Goal: Task Accomplishment & Management: Complete application form

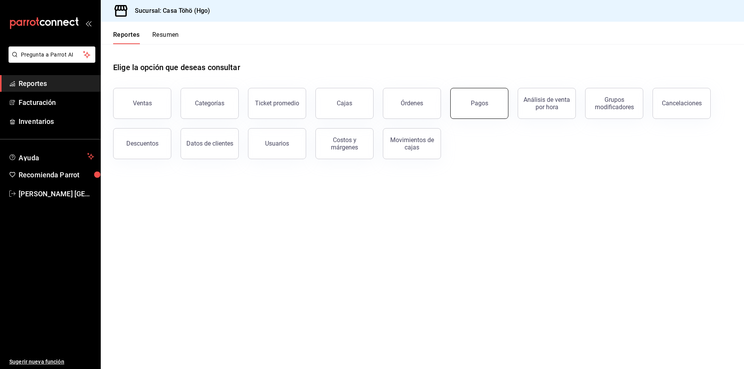
click at [484, 99] on button "Pagos" at bounding box center [479, 103] width 58 height 31
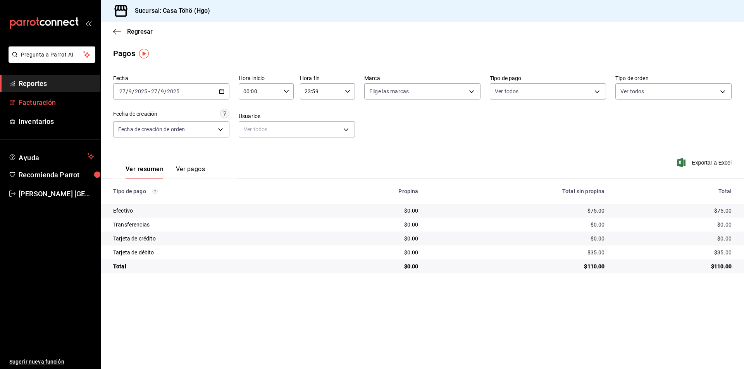
click at [25, 103] on span "Facturación" at bounding box center [57, 102] width 76 height 10
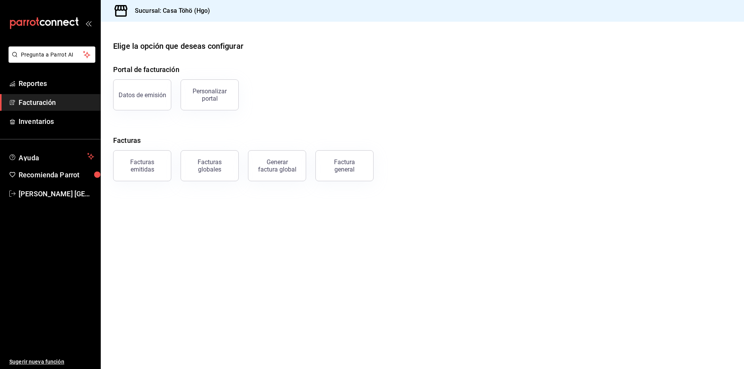
click at [191, 224] on main "Elige la opción que deseas configurar Portal de facturación Datos de emisión Pe…" at bounding box center [422, 195] width 643 height 347
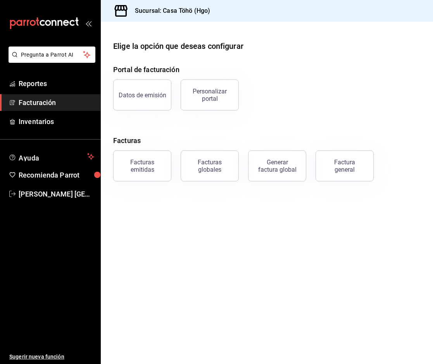
click at [236, 237] on main "Elige la opción que deseas configurar Portal de facturación Datos de emisión Pe…" at bounding box center [267, 193] width 332 height 342
click at [342, 174] on button "Factura general" at bounding box center [344, 165] width 58 height 31
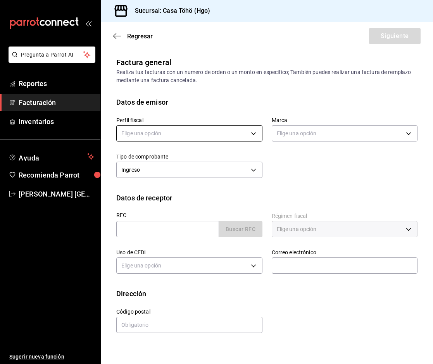
click at [218, 137] on body "Pregunta a Parrot AI Reportes Facturación Inventarios Ayuda Recomienda Parrot […" at bounding box center [216, 182] width 433 height 364
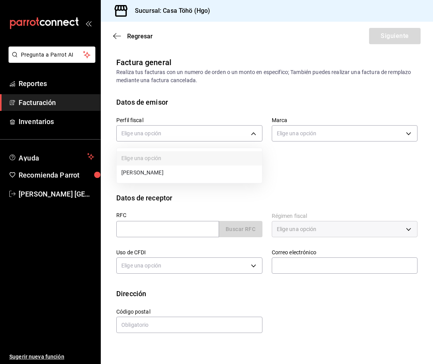
click at [168, 170] on li "[PERSON_NAME]" at bounding box center [189, 172] width 145 height 14
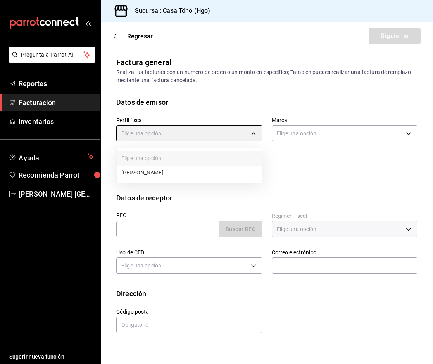
type input "3714fea9-f59b-4145-9474-cc315d4ea63f"
type input "3863094e-80de-4485-9a79-27000a153f73"
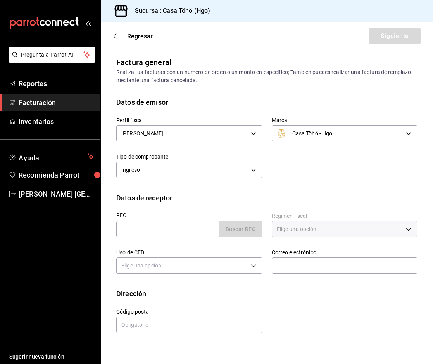
click at [340, 175] on div "Perfil fiscal [PERSON_NAME] 3714fea9-f59b-4145-9474-cc315d4ea63f Marca Casa Töh…" at bounding box center [262, 143] width 310 height 73
drag, startPoint x: 175, startPoint y: 230, endPoint x: 189, endPoint y: 234, distance: 14.7
click at [175, 230] on input "text" at bounding box center [167, 229] width 103 height 16
type input "XAXX010101000"
type input "43670"
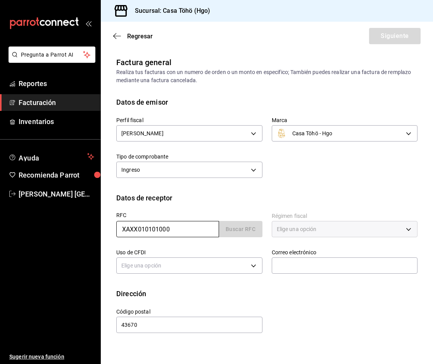
type input "616"
type input "S01"
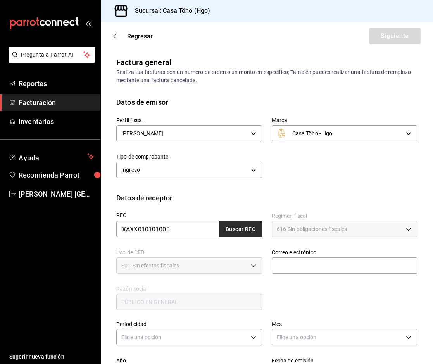
click at [242, 226] on button "Buscar RFC" at bounding box center [240, 229] width 43 height 16
type input "[EMAIL_ADDRESS][DOMAIN_NAME]"
click at [308, 296] on div "RFC XAXX010101000 Buscar RFC Régimen fiscal 616 - Sin obligaciones fiscales 616…" at bounding box center [262, 257] width 310 height 108
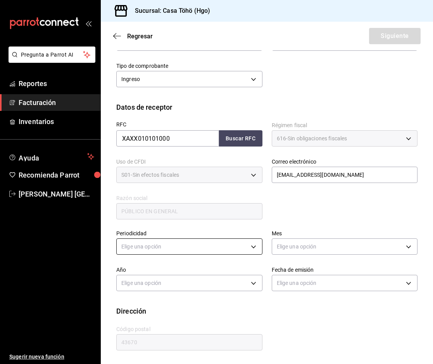
click at [149, 251] on body "Pregunta a Parrot AI Reportes Facturación Inventarios Ayuda Recomienda Parrot […" at bounding box center [216, 182] width 433 height 364
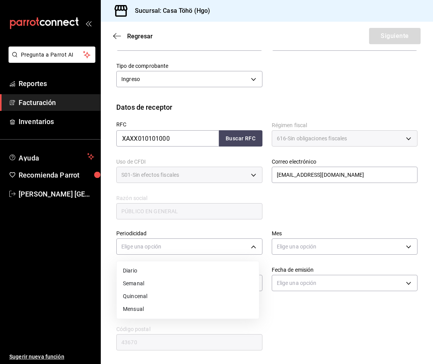
click at [143, 270] on li "Diario" at bounding box center [188, 270] width 142 height 13
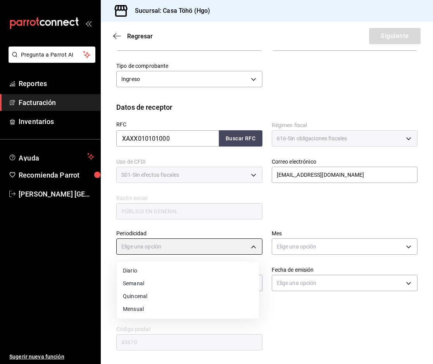
type input "DAILY"
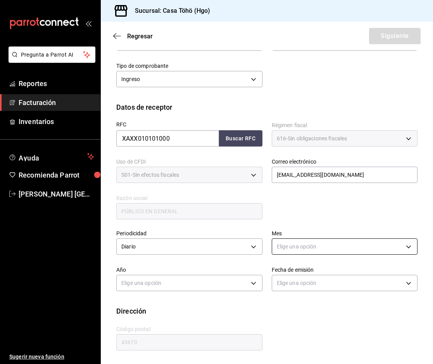
click at [293, 247] on body "Pregunta a Parrot AI Reportes Facturación Inventarios Ayuda Recomienda Parrot […" at bounding box center [216, 182] width 433 height 364
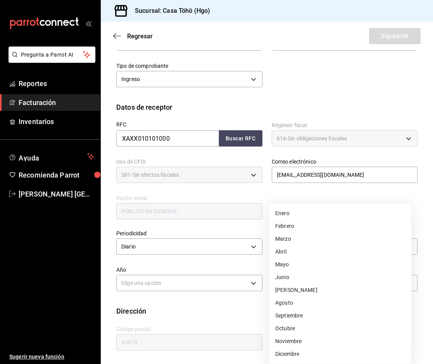
click at [303, 315] on li "Septiembre" at bounding box center [340, 315] width 142 height 13
type input "9"
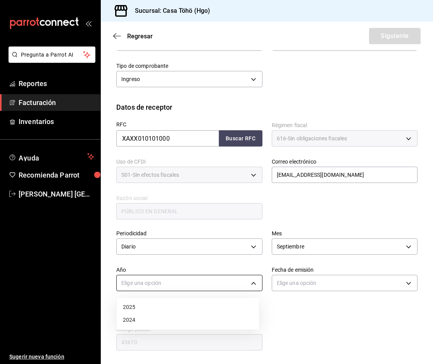
click at [192, 285] on body "Pregunta a Parrot AI Reportes Facturación Inventarios Ayuda Recomienda Parrot […" at bounding box center [216, 182] width 433 height 364
click at [174, 302] on li "2025" at bounding box center [188, 307] width 142 height 13
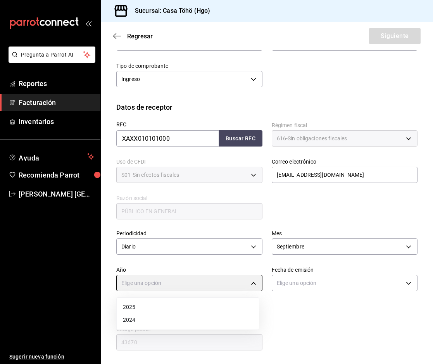
type input "2025"
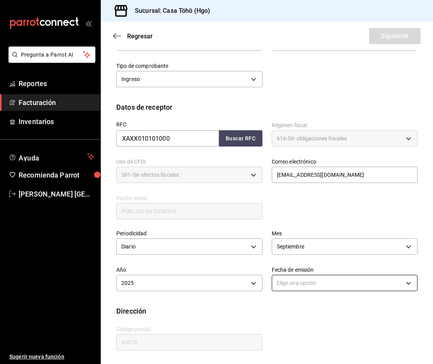
click at [302, 284] on body "Pregunta a Parrot AI Reportes Facturación Inventarios Ayuda Recomienda Parrot […" at bounding box center [216, 182] width 433 height 364
click at [286, 323] on li "Ayer" at bounding box center [340, 319] width 142 height 13
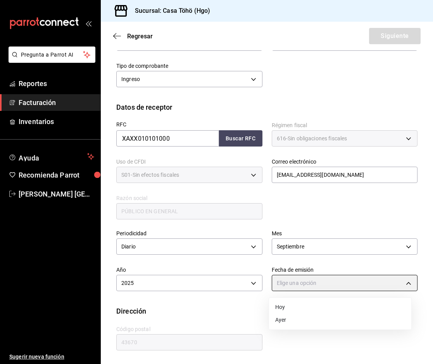
type input "[DATE]"
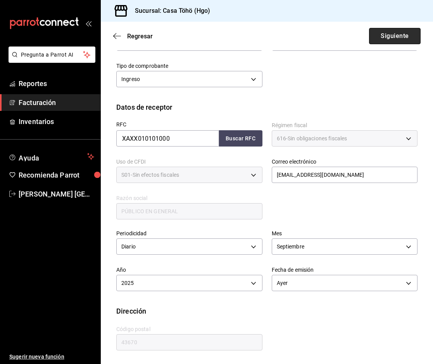
click at [379, 39] on button "Siguiente" at bounding box center [395, 36] width 52 height 16
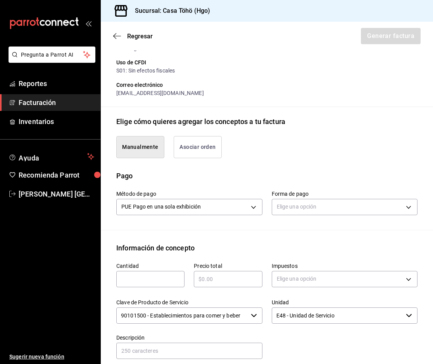
scroll to position [129, 0]
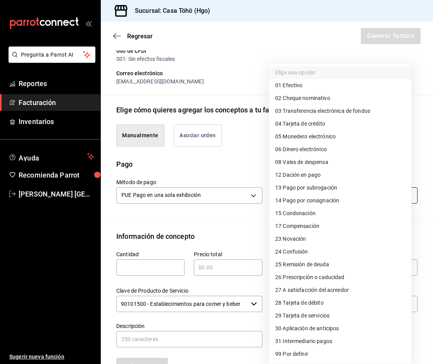
click at [304, 198] on body "Pregunta a Parrot AI Reportes Facturación Inventarios Ayuda Recomienda Parrot […" at bounding box center [216, 182] width 433 height 364
click at [306, 304] on span "28 Tarjeta de débito" at bounding box center [299, 303] width 48 height 8
type input "28"
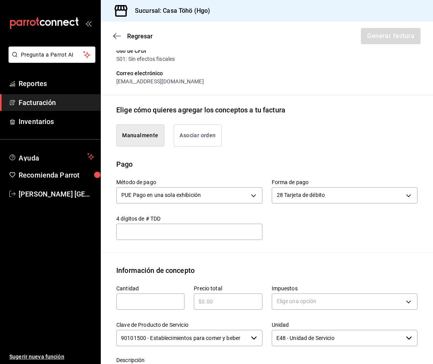
click at [271, 240] on div "Método de pago PUE Pago en una sola exhibición PUE Forma de pago 28 Tarjeta de …" at bounding box center [266, 210] width 301 height 83
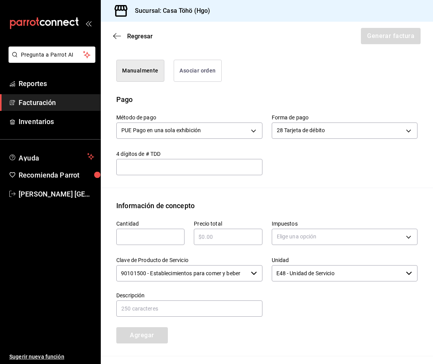
scroll to position [246, 0]
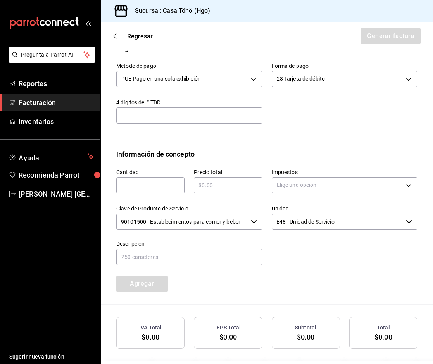
click at [146, 187] on input "text" at bounding box center [150, 184] width 68 height 9
type input "1"
click at [323, 142] on div "Emisor Perfil fiscal [PERSON_NAME] Tipo de comprobante Ingreso Receptor Nombre …" at bounding box center [267, 95] width 332 height 569
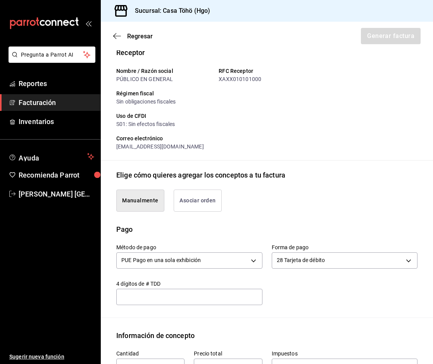
scroll to position [52, 0]
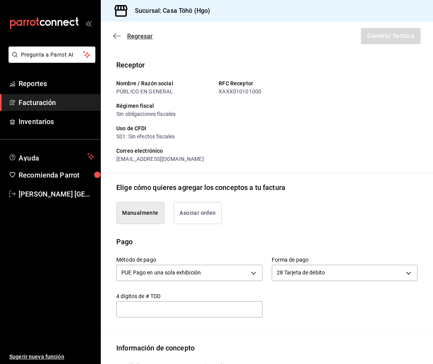
click at [115, 35] on icon "button" at bounding box center [117, 36] width 8 height 7
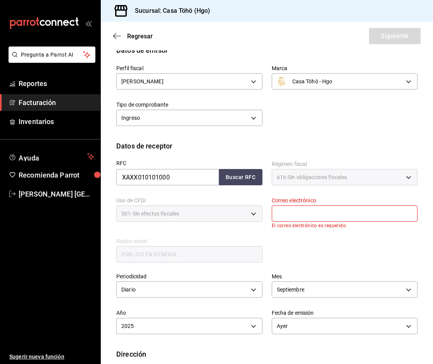
click at [113, 38] on div "Regresar Siguiente" at bounding box center [267, 36] width 332 height 29
click at [115, 38] on icon "button" at bounding box center [114, 36] width 3 height 6
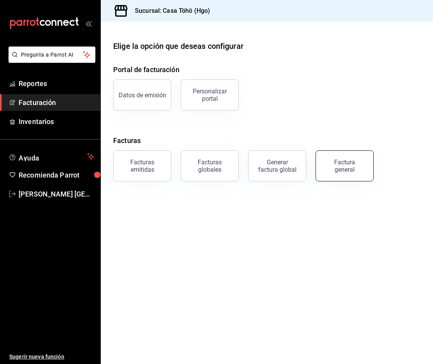
click at [349, 163] on div "Factura general" at bounding box center [344, 165] width 39 height 15
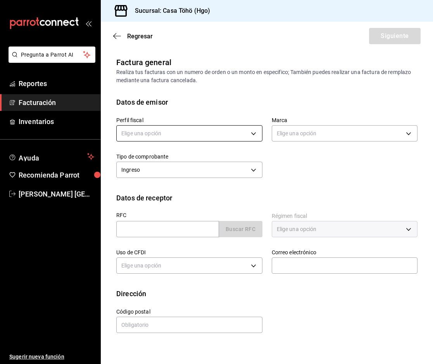
click at [173, 138] on body "Pregunta a Parrot AI Reportes Facturación Inventarios Ayuda Recomienda Parrot […" at bounding box center [216, 182] width 433 height 364
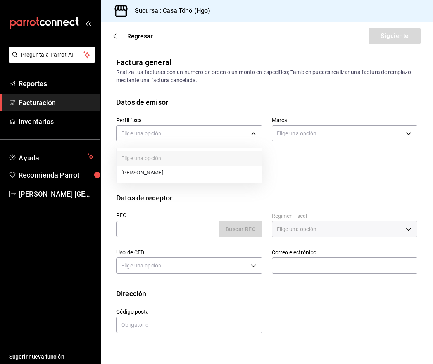
click at [171, 174] on li "[PERSON_NAME]" at bounding box center [189, 172] width 145 height 14
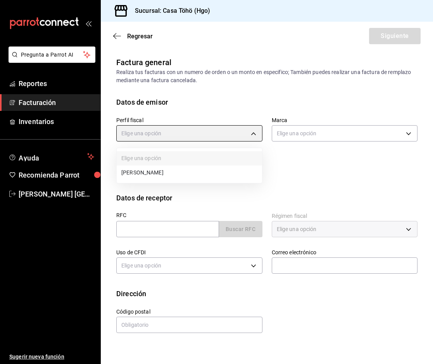
type input "3714fea9-f59b-4145-9474-cc315d4ea63f"
type input "3863094e-80de-4485-9a79-27000a153f73"
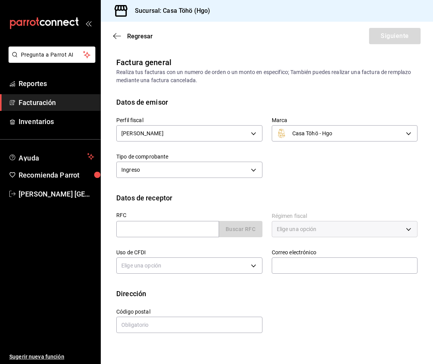
click at [297, 171] on div "Perfil fiscal [PERSON_NAME] 3714fea9-f59b-4145-9474-cc315d4ea63f Marca Casa Töh…" at bounding box center [262, 143] width 310 height 73
drag, startPoint x: 167, startPoint y: 232, endPoint x: 172, endPoint y: 232, distance: 4.3
click at [167, 232] on input "text" at bounding box center [167, 229] width 103 height 16
type input "XAXX010101000"
type input "43670"
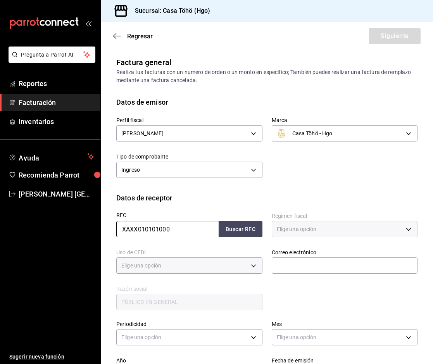
type input "616"
type input "S01"
click at [236, 228] on button "Buscar RFC" at bounding box center [240, 229] width 43 height 16
type input "[EMAIL_ADDRESS][DOMAIN_NAME]"
click at [342, 189] on div "Perfil fiscal [PERSON_NAME] 3714fea9-f59b-4145-9474-cc315d4ea63f Marca Casa Töh…" at bounding box center [266, 149] width 301 height 85
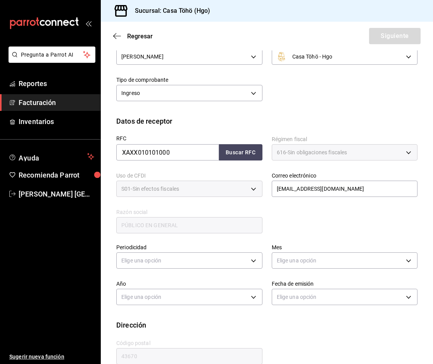
scroll to position [77, 0]
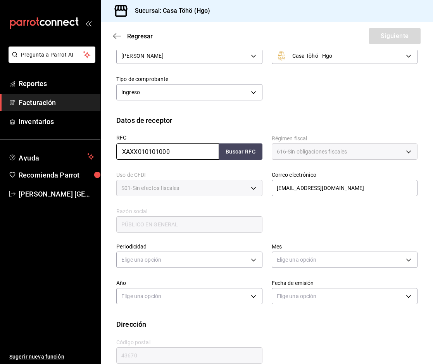
click at [182, 158] on input "XAXX010101000" at bounding box center [167, 151] width 103 height 16
drag, startPoint x: 196, startPoint y: 154, endPoint x: 89, endPoint y: 158, distance: 107.0
click at [89, 158] on div "Pregunta a Parrot AI Reportes Facturación Inventarios Ayuda Recomienda Parrot […" at bounding box center [216, 182] width 433 height 364
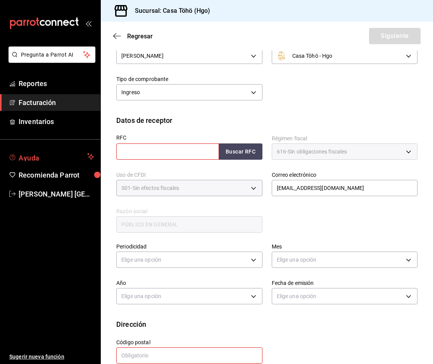
scroll to position [0, 0]
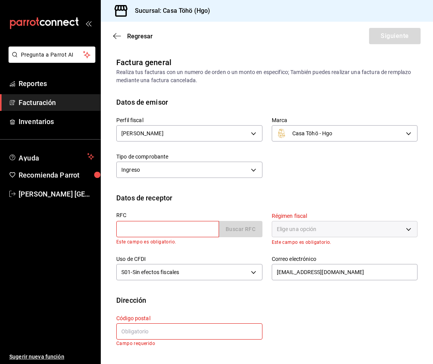
click at [189, 234] on input "text" at bounding box center [167, 229] width 103 height 16
click at [163, 229] on input "text" at bounding box center [167, 229] width 103 height 16
click at [181, 232] on input "CUCJ850124" at bounding box center [167, 229] width 103 height 16
type input "CUCJ850124UT8"
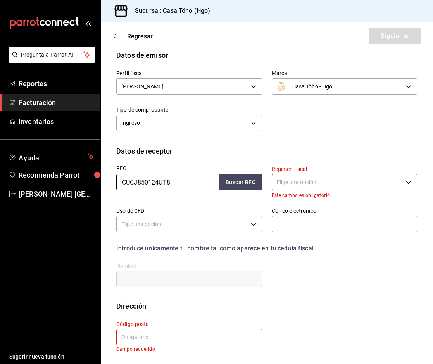
scroll to position [48, 0]
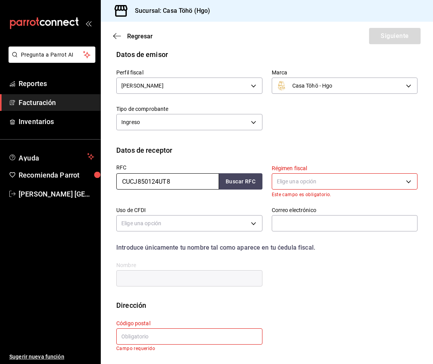
type input "CUCJ850124UT8"
click at [299, 182] on body "Pregunta a Parrot AI Reportes Facturación Inventarios Ayuda Recomienda Parrot […" at bounding box center [216, 182] width 433 height 364
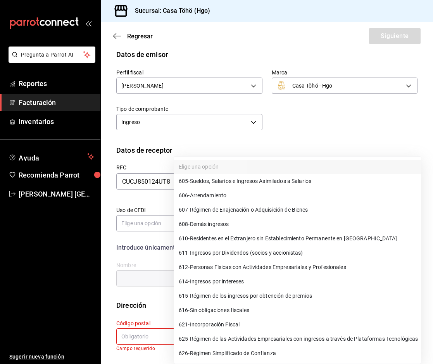
click at [302, 266] on span "612 - Personas Físicas con Actividades Empresariales y Profesionales" at bounding box center [262, 267] width 167 height 8
type input "612"
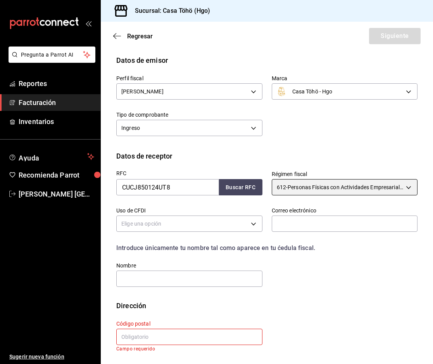
scroll to position [42, 0]
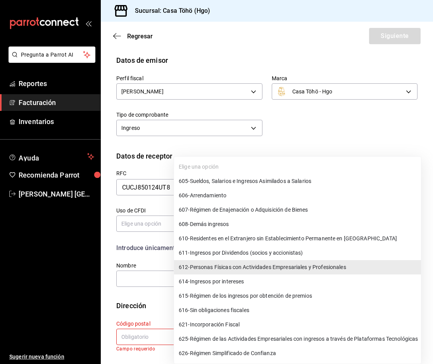
click at [405, 190] on body "Pregunta a Parrot AI Reportes Facturación Inventarios Ayuda Recomienda Parrot […" at bounding box center [216, 182] width 433 height 364
click at [295, 270] on span "612 - Personas Físicas con Actividades Empresariales y Profesionales" at bounding box center [262, 267] width 167 height 8
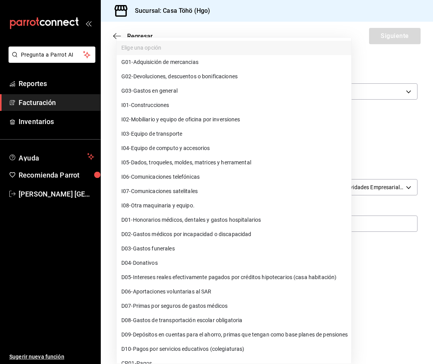
click at [164, 229] on body "Pregunta a Parrot AI Reportes Facturación Inventarios Ayuda Recomienda Parrot […" at bounding box center [216, 182] width 433 height 364
click at [181, 89] on li "G03 - Gastos en general" at bounding box center [234, 91] width 234 height 14
type input "G03"
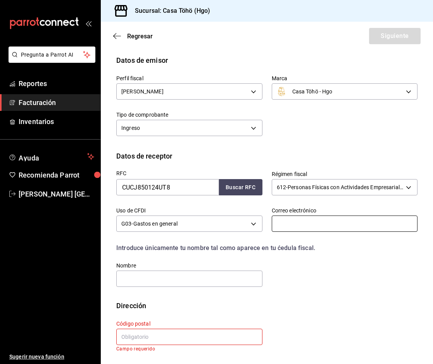
click at [292, 223] on input "text" at bounding box center [345, 223] width 146 height 16
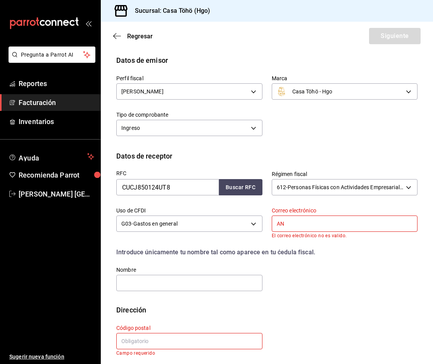
type input "A"
type input "a"
click at [292, 223] on input "text" at bounding box center [345, 223] width 146 height 16
type input "casa"
click at [301, 228] on input "casa" at bounding box center [345, 223] width 146 height 16
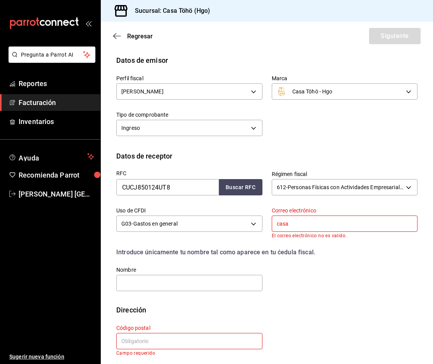
drag, startPoint x: 294, startPoint y: 224, endPoint x: 253, endPoint y: 232, distance: 41.0
click at [253, 232] on div "RFC CUCJ850124UT8 Buscar RFC Régimen fiscal 612 - Personas Físicas con Activida…" at bounding box center [262, 226] width 310 height 131
type input "c"
click at [281, 230] on input "text" at bounding box center [345, 223] width 146 height 16
paste input "[EMAIL_ADDRESS][DOMAIN_NAME]"
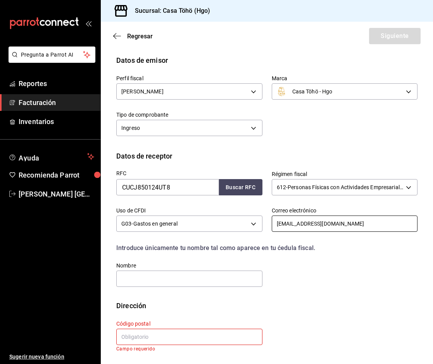
type input "[EMAIL_ADDRESS][DOMAIN_NAME]"
click at [310, 278] on div "RFC CUCJ850124UT8 Buscar RFC Régimen fiscal 612 - Personas Físicas con Activida…" at bounding box center [262, 224] width 310 height 127
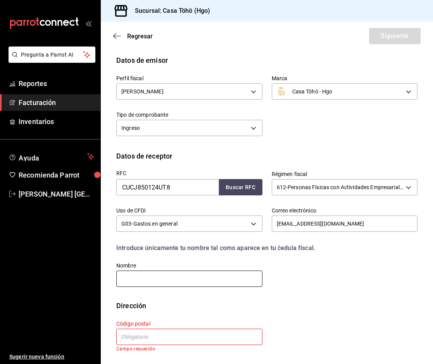
click at [202, 285] on input "text" at bounding box center [189, 278] width 146 height 16
click at [289, 293] on div "RFC CUCJ850124UT8 Buscar RFC Régimen fiscal 612 - Personas Físicas con Activida…" at bounding box center [266, 230] width 301 height 139
click at [193, 277] on input "text" at bounding box center [189, 278] width 146 height 16
click at [143, 281] on input "text" at bounding box center [189, 278] width 146 height 16
type input "[PERSON_NAME] DE [PERSON_NAME]"
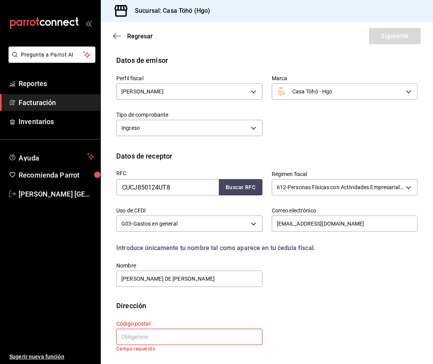
click at [197, 311] on div "Código postal Campo requerido" at bounding box center [184, 331] width 155 height 41
click at [144, 335] on input "text" at bounding box center [189, 336] width 146 height 16
click at [222, 339] on input "text" at bounding box center [189, 336] width 146 height 16
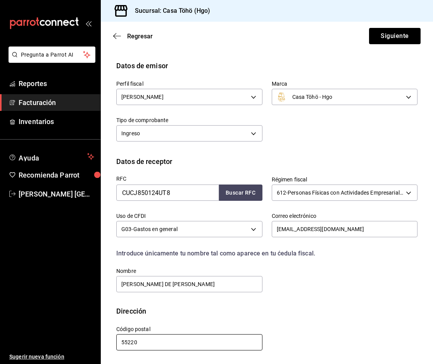
scroll to position [36, 0]
type input "55220"
click at [332, 286] on div "RFC CUCJ850124UT8 Buscar RFC Régimen fiscal 612 - Personas Físicas con Activida…" at bounding box center [262, 230] width 310 height 127
click at [286, 276] on div "RFC CUCJ850124UT8 Buscar RFC Régimen fiscal 612 - Personas Físicas con Activida…" at bounding box center [262, 230] width 310 height 127
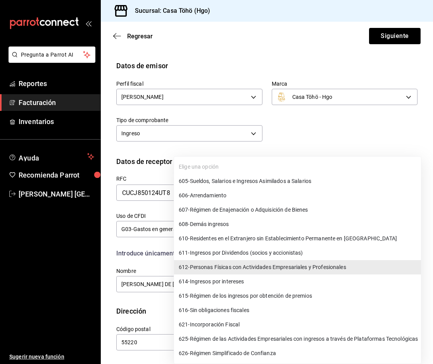
click at [404, 192] on body "Pregunta a Parrot AI Reportes Facturación Inventarios Ayuda Recomienda Parrot […" at bounding box center [216, 182] width 433 height 364
click at [329, 268] on span "612 - Personas Físicas con Actividades Empresariales y Profesionales" at bounding box center [262, 267] width 167 height 8
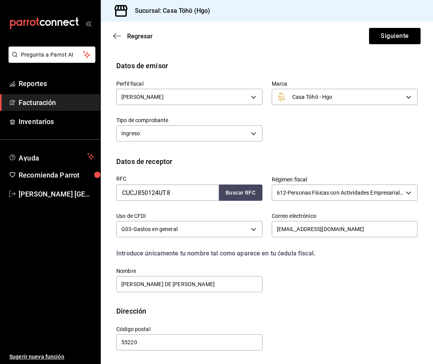
click at [381, 260] on div "RFC CUCJ850124UT8 Buscar RFC Régimen fiscal 612 - Personas Físicas con Activida…" at bounding box center [262, 230] width 310 height 127
click at [278, 306] on div "Dirección" at bounding box center [266, 311] width 301 height 10
click at [335, 160] on div "Datos de receptor" at bounding box center [266, 161] width 301 height 10
click at [386, 41] on button "Siguiente" at bounding box center [395, 36] width 52 height 16
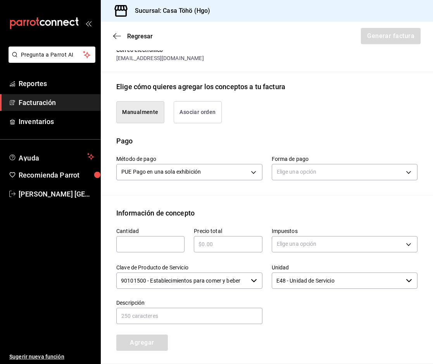
click at [197, 117] on button "Asociar orden" at bounding box center [198, 112] width 48 height 22
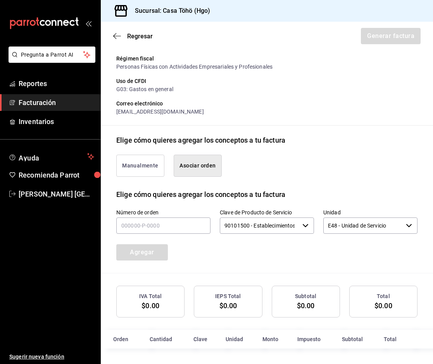
scroll to position [100, 0]
click at [127, 228] on input "text" at bounding box center [163, 225] width 94 height 16
type input "120925-p-0035"
click at [132, 256] on button "Agregar" at bounding box center [142, 252] width 52 height 16
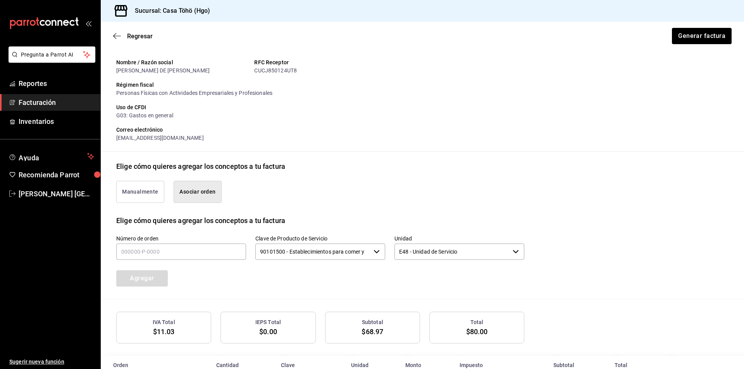
scroll to position [113, 0]
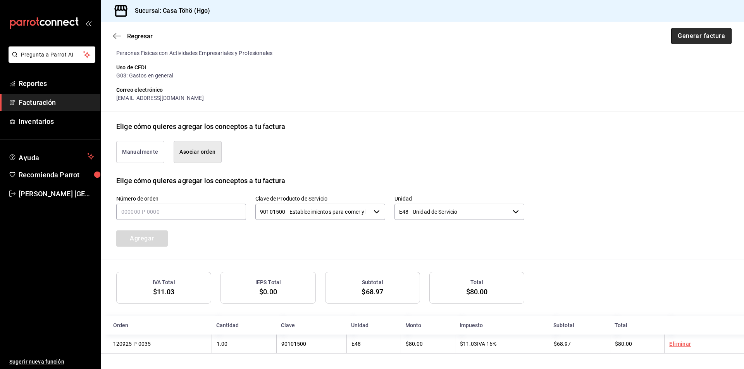
click at [682, 41] on button "Generar factura" at bounding box center [701, 36] width 60 height 16
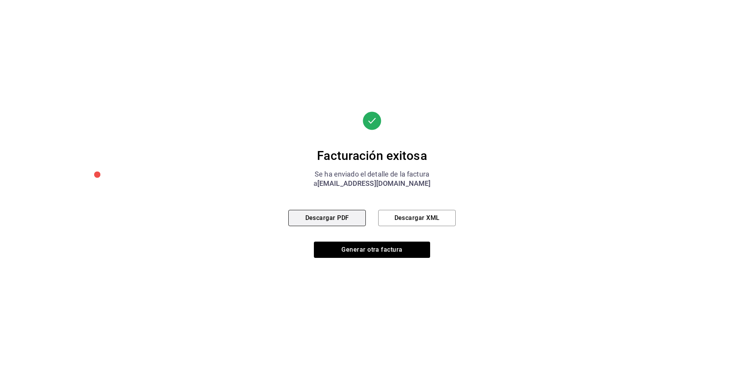
click at [331, 220] on button "Descargar PDF" at bounding box center [326, 218] width 77 height 16
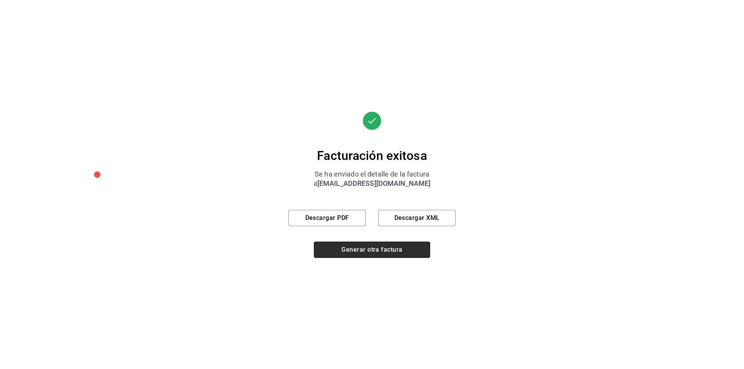
click at [359, 248] on button "Generar otra factura" at bounding box center [372, 250] width 116 height 16
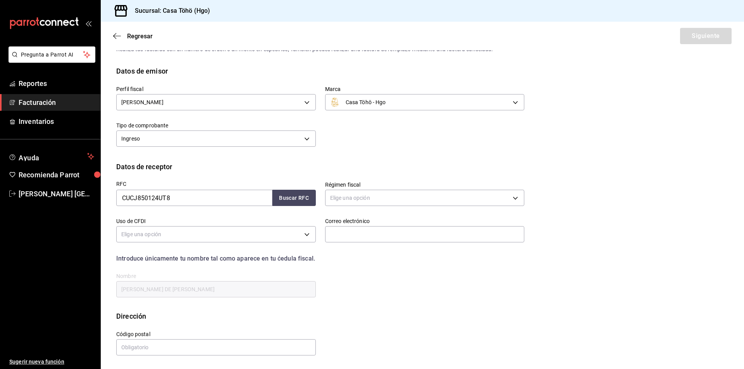
scroll to position [0, 0]
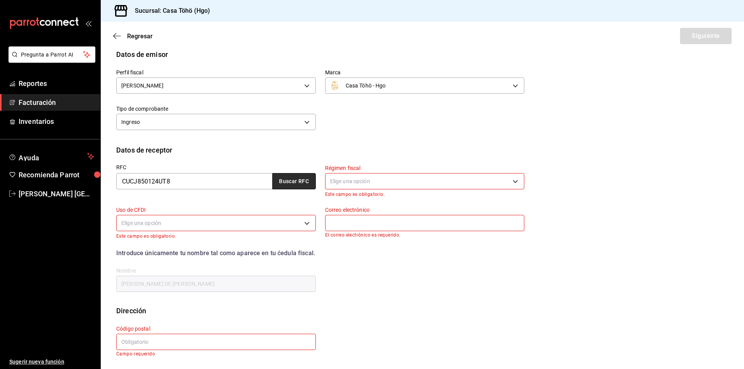
click at [301, 186] on button "Buscar RFC" at bounding box center [293, 181] width 43 height 16
type input "612"
type input "G03"
type input "[EMAIL_ADDRESS][DOMAIN_NAME]"
type input "55220"
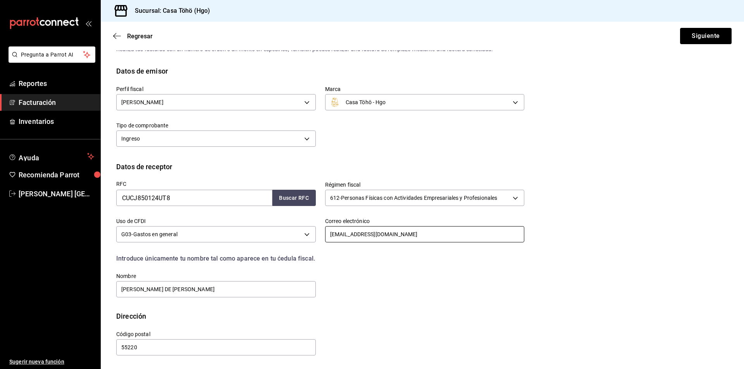
scroll to position [23, 0]
click at [700, 34] on button "Siguiente" at bounding box center [706, 36] width 52 height 16
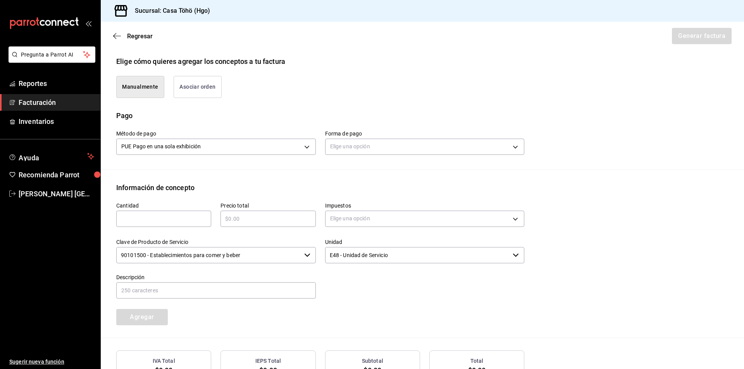
click at [205, 93] on button "Asociar orden" at bounding box center [198, 87] width 48 height 22
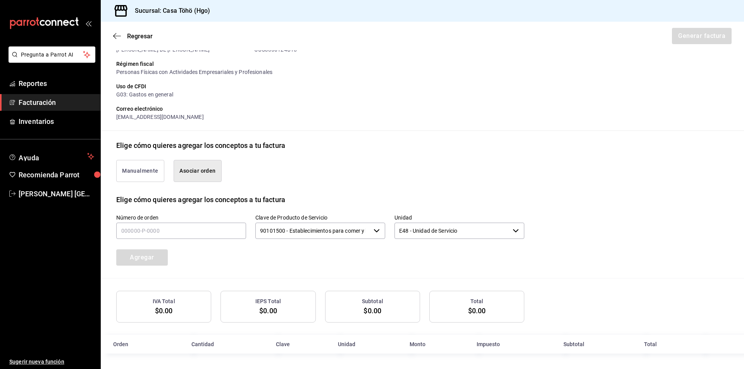
scroll to position [94, 0]
click at [155, 229] on input "text" at bounding box center [181, 231] width 130 height 16
type input "120925-p-0076"
click at [143, 260] on button "Agregar" at bounding box center [142, 257] width 52 height 16
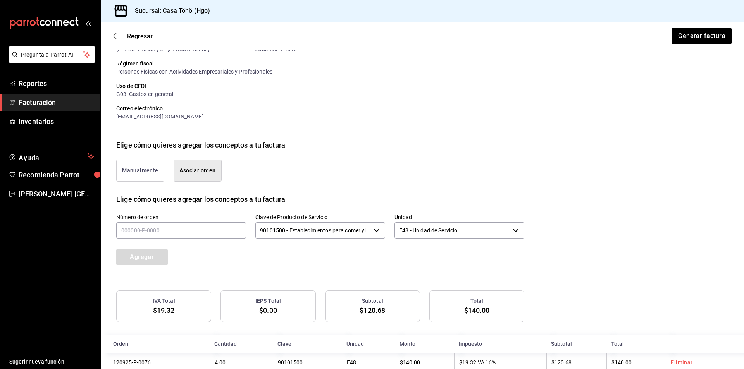
scroll to position [113, 0]
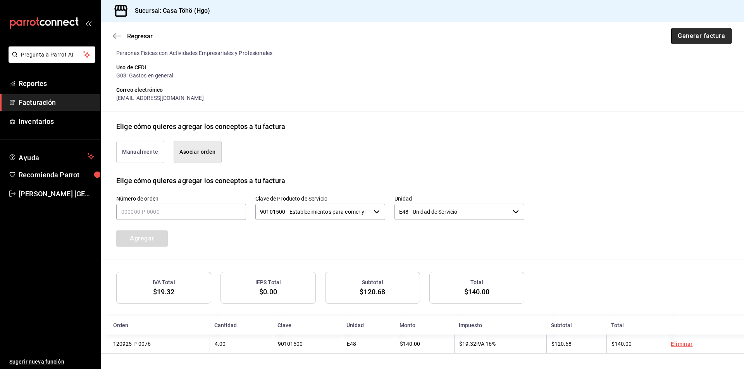
click at [704, 38] on button "Generar factura" at bounding box center [701, 36] width 60 height 16
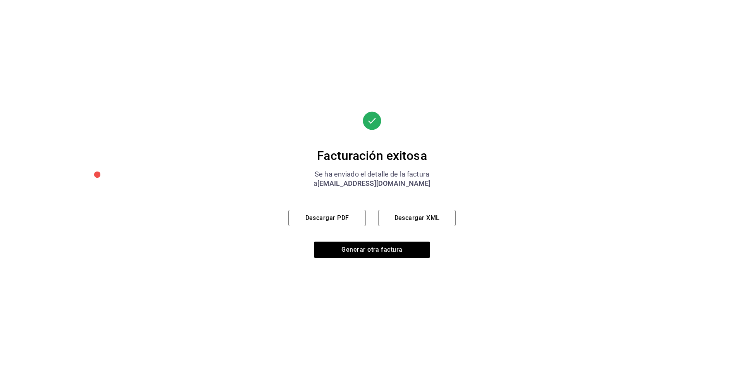
drag, startPoint x: 251, startPoint y: 241, endPoint x: 253, endPoint y: 236, distance: 5.2
click at [251, 239] on div "Facturación exitosa Se ha enviado el detalle de la factura a [EMAIL_ADDRESS][DO…" at bounding box center [372, 184] width 744 height 369
click at [337, 217] on button "Descargar PDF" at bounding box center [326, 218] width 77 height 16
click at [353, 253] on button "Generar otra factura" at bounding box center [372, 250] width 116 height 16
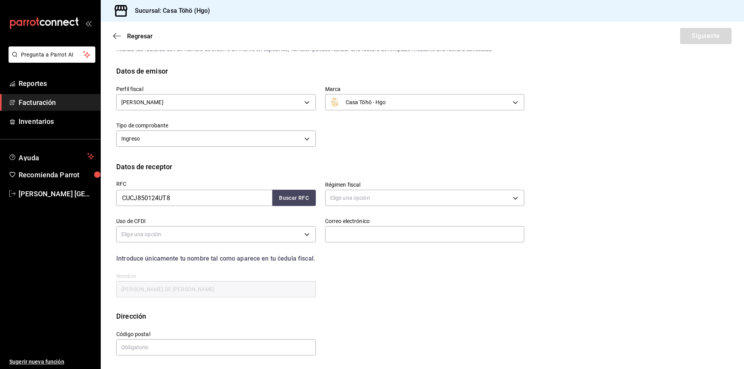
scroll to position [0, 0]
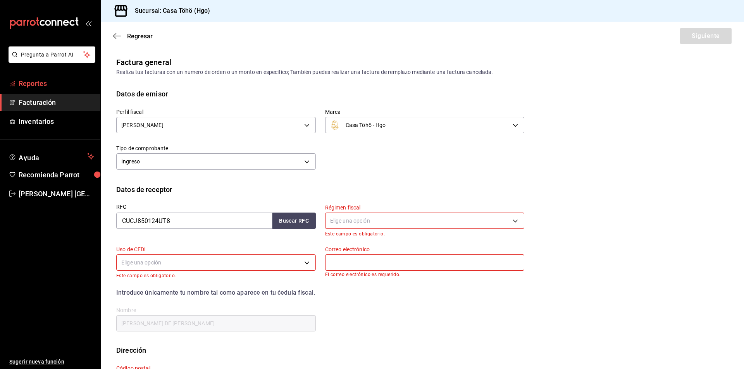
click at [44, 86] on span "Reportes" at bounding box center [57, 83] width 76 height 10
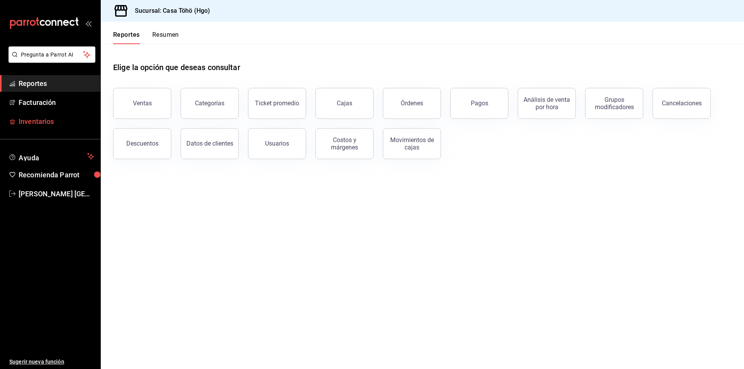
click at [45, 123] on span "Inventarios" at bounding box center [57, 121] width 76 height 10
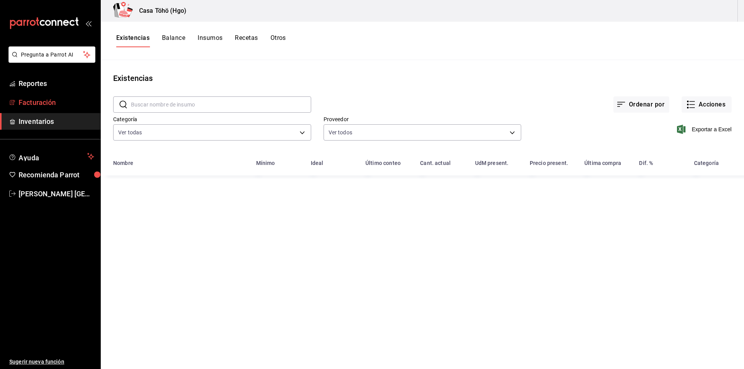
click at [60, 103] on span "Facturación" at bounding box center [57, 102] width 76 height 10
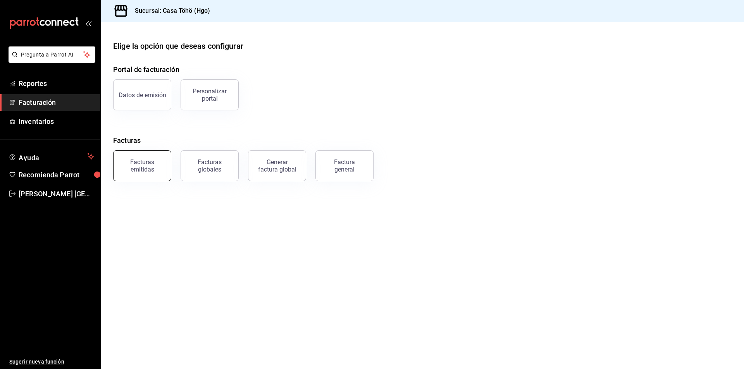
click at [163, 172] on div "Facturas emitidas" at bounding box center [142, 165] width 48 height 15
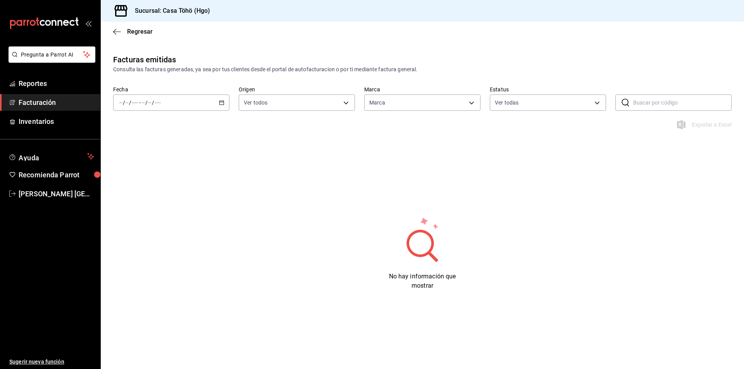
type input "3863094e-80de-4485-9a79-27000a153f73"
click at [218, 105] on div "/ / - / /" at bounding box center [171, 103] width 116 height 16
click at [140, 179] on span "Mes actual" at bounding box center [150, 178] width 60 height 8
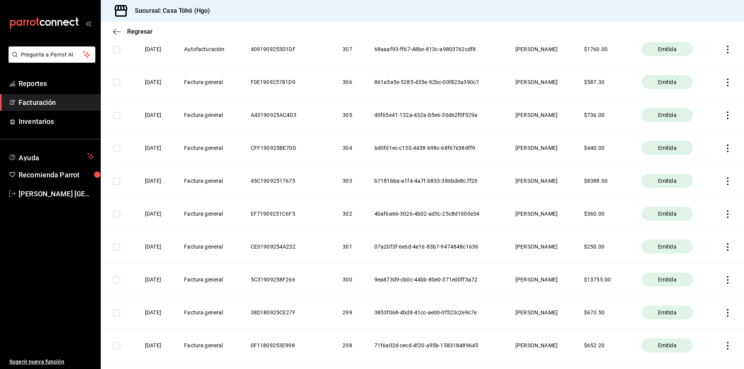
scroll to position [1356, 0]
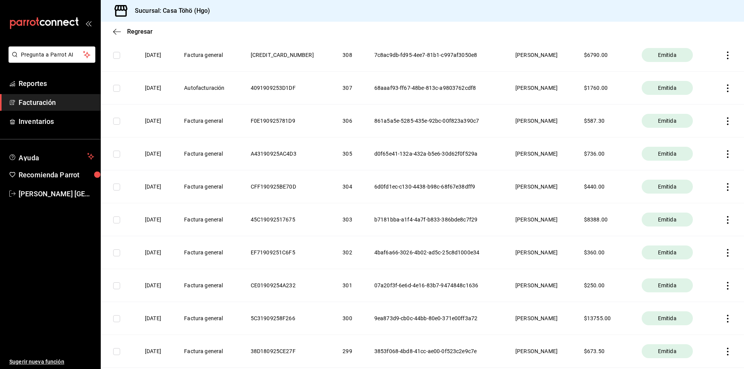
click at [723, 187] on icon "button" at bounding box center [727, 187] width 8 height 8
click at [695, 168] on div "Descargar PDF" at bounding box center [697, 168] width 37 height 6
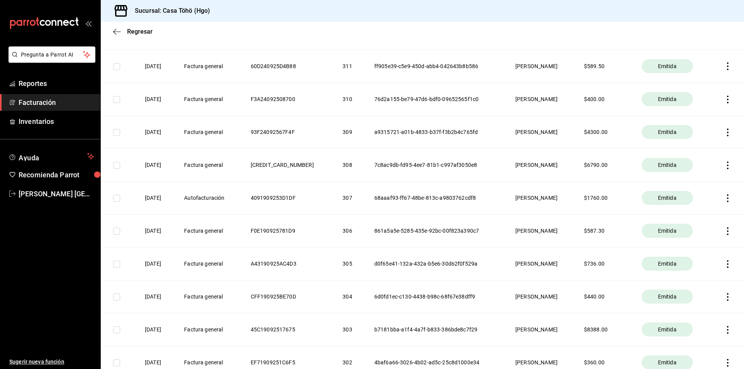
scroll to position [1317, 0]
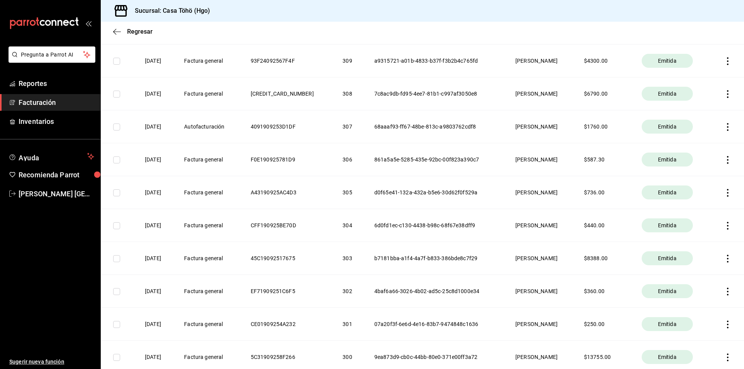
click at [723, 226] on icon "button" at bounding box center [727, 226] width 8 height 8
click at [687, 208] on div "Descargar PDF" at bounding box center [697, 206] width 37 height 6
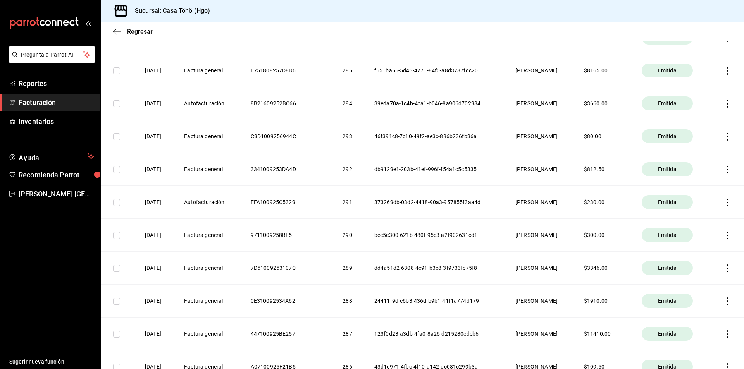
scroll to position [1782, 0]
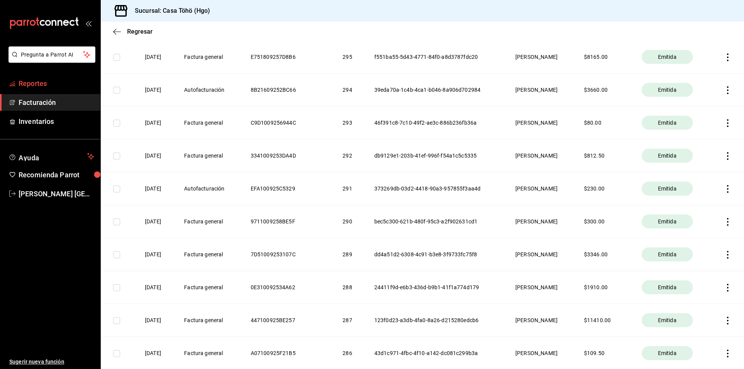
click at [38, 82] on span "Reportes" at bounding box center [57, 83] width 76 height 10
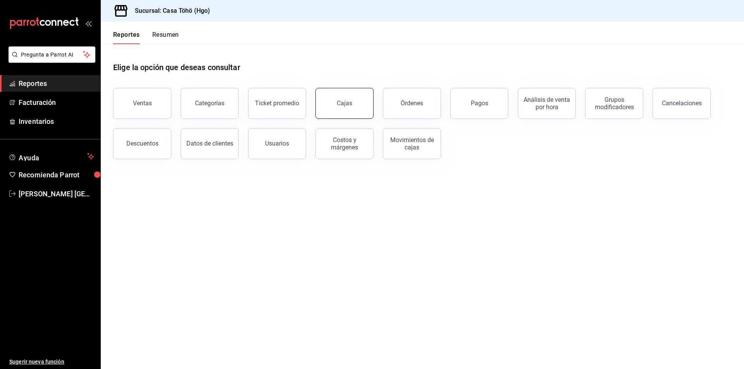
click at [355, 105] on link "Cajas" at bounding box center [344, 103] width 58 height 31
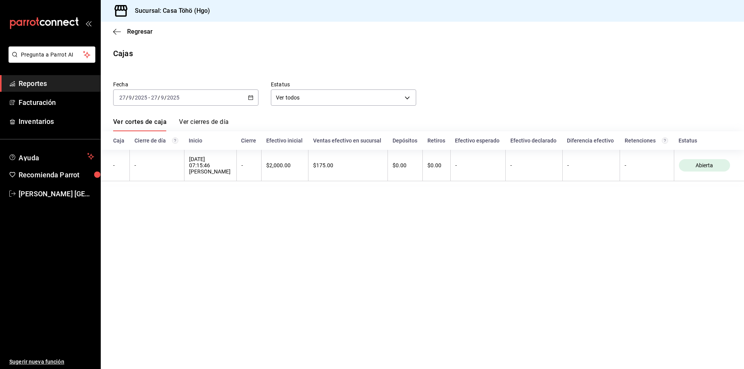
click at [37, 85] on span "Reportes" at bounding box center [57, 83] width 76 height 10
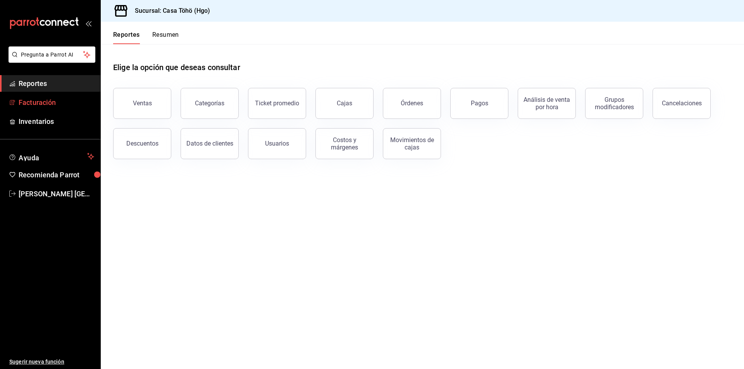
click at [32, 104] on span "Facturación" at bounding box center [57, 102] width 76 height 10
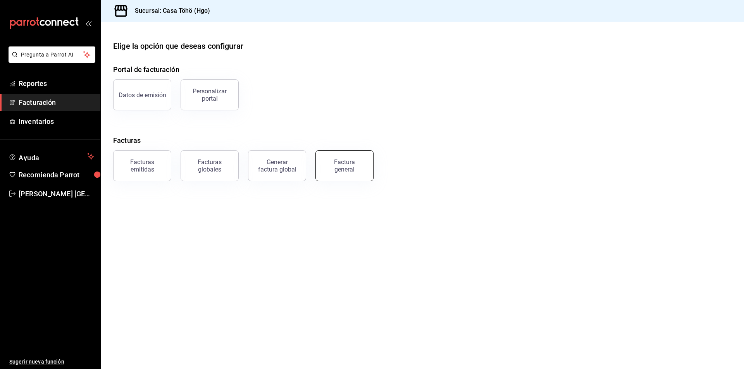
click at [347, 170] on div "Factura general" at bounding box center [344, 165] width 39 height 15
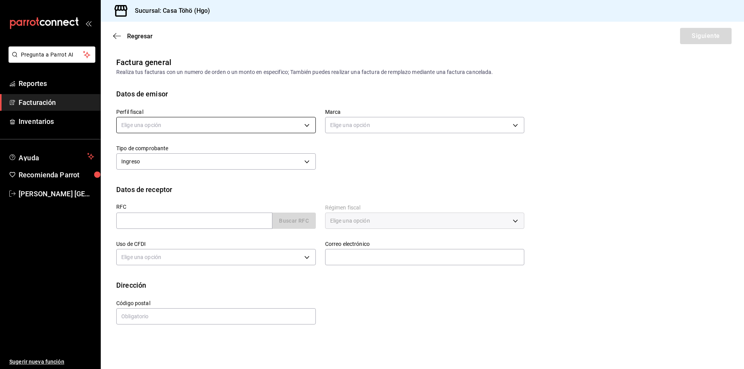
click at [184, 127] on body "Pregunta a Parrot AI Reportes Facturación Inventarios Ayuda Recomienda Parrot […" at bounding box center [372, 184] width 744 height 369
click at [168, 161] on li "[PERSON_NAME]" at bounding box center [216, 164] width 199 height 14
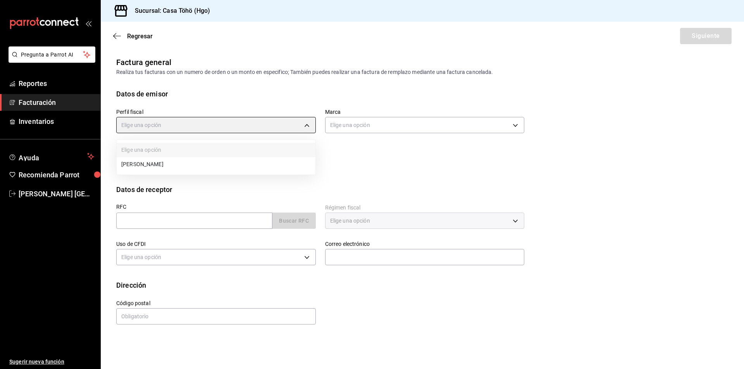
type input "3714fea9-f59b-4145-9474-cc315d4ea63f"
type input "3863094e-80de-4485-9a79-27000a153f73"
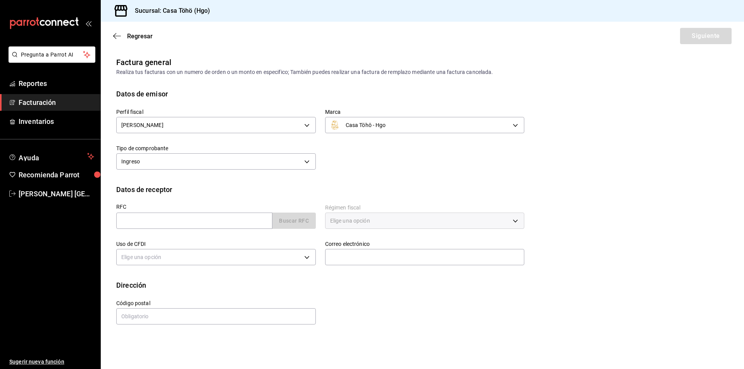
click at [376, 187] on div "Datos de receptor" at bounding box center [422, 189] width 612 height 10
click at [239, 223] on input "text" at bounding box center [194, 221] width 156 height 16
type input "XAXX010101000"
type input "43670"
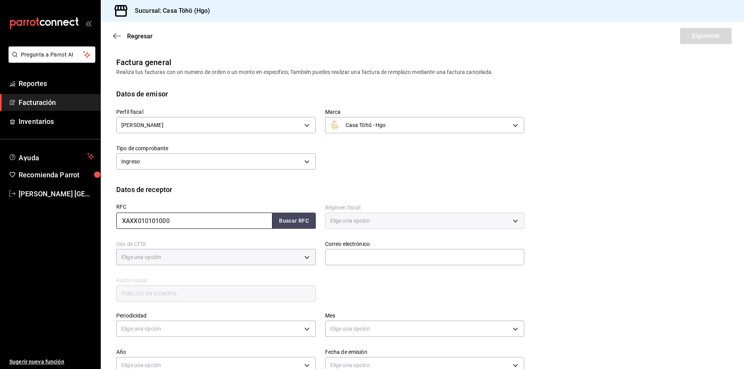
type input "616"
type input "S01"
click at [275, 226] on button "Buscar RFC" at bounding box center [293, 221] width 43 height 16
type input "[EMAIL_ADDRESS][DOMAIN_NAME]"
click at [401, 294] on div "RFC XAXX010101000 Buscar RFC Régimen fiscal 616 - Sin obligaciones fiscales 616…" at bounding box center [315, 249] width 417 height 108
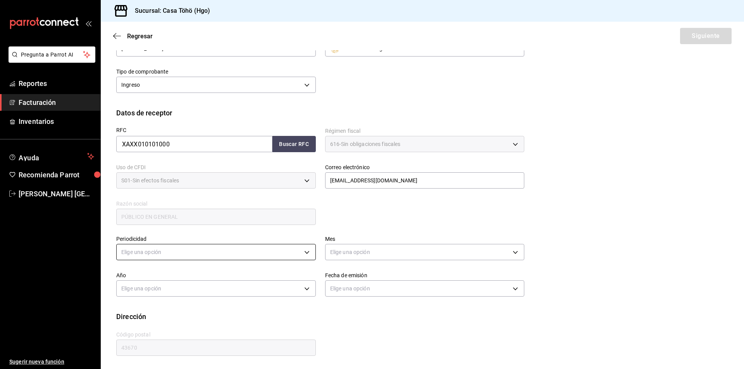
scroll to position [77, 0]
click at [194, 258] on body "Pregunta a Parrot AI Reportes Facturación Inventarios Ayuda Recomienda Parrot […" at bounding box center [372, 184] width 744 height 369
click at [151, 274] on li "Diario" at bounding box center [215, 276] width 197 height 13
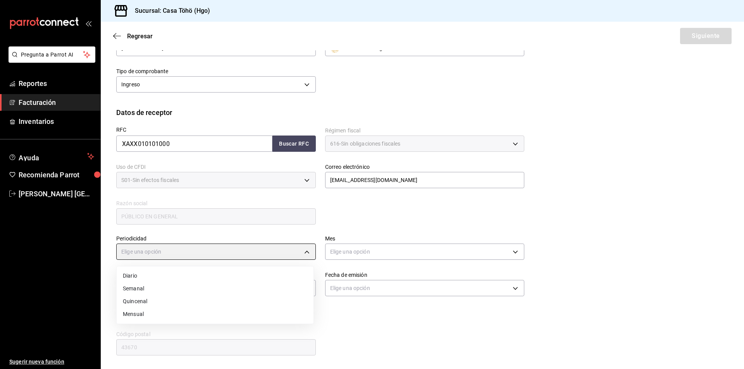
type input "DAILY"
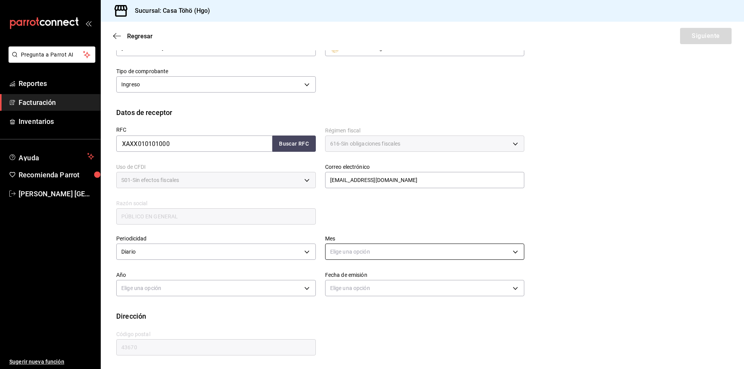
click at [354, 251] on body "Pregunta a Parrot AI Reportes Facturación Inventarios Ayuda Recomienda Parrot […" at bounding box center [372, 184] width 744 height 369
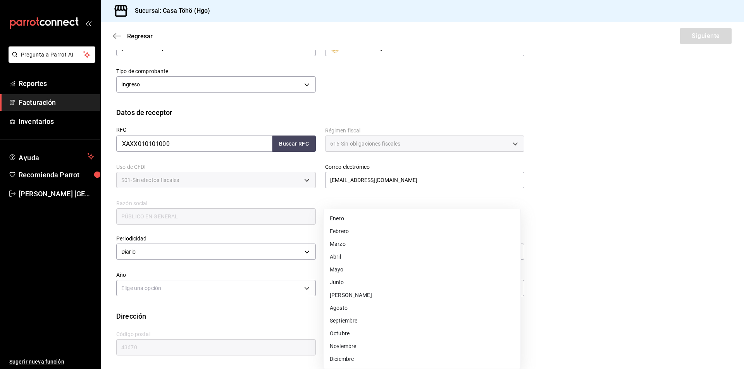
click at [344, 318] on li "Septiembre" at bounding box center [421, 320] width 197 height 13
type input "9"
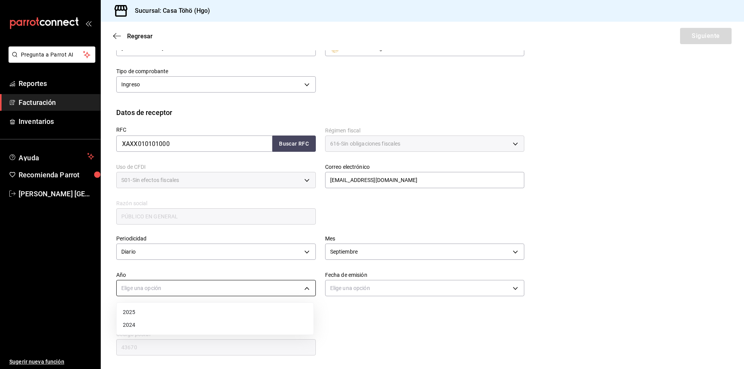
click at [215, 293] on body "Pregunta a Parrot AI Reportes Facturación Inventarios Ayuda Recomienda Parrot […" at bounding box center [372, 184] width 744 height 369
click at [156, 315] on li "2025" at bounding box center [215, 312] width 197 height 13
type input "2025"
click at [393, 290] on body "Pregunta a Parrot AI Reportes Facturación Inventarios Ayuda Recomienda Parrot […" at bounding box center [372, 184] width 744 height 369
click at [361, 322] on li "Ayer" at bounding box center [421, 325] width 197 height 13
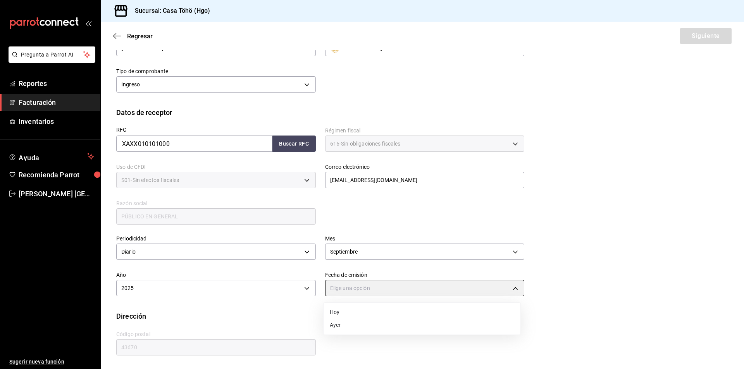
type input "[DATE]"
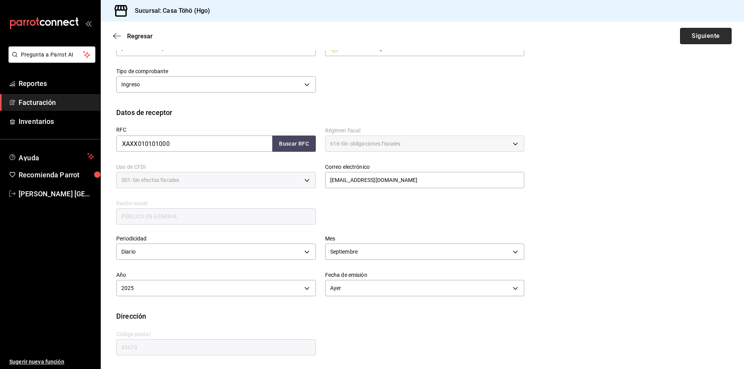
click at [704, 39] on button "Siguiente" at bounding box center [706, 36] width 52 height 16
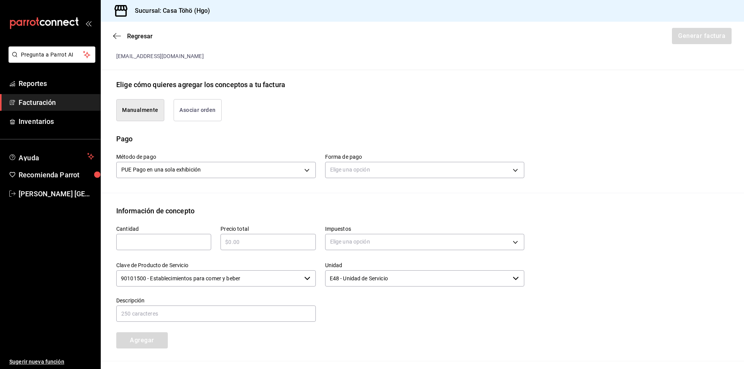
click at [189, 106] on button "Asociar orden" at bounding box center [198, 110] width 48 height 22
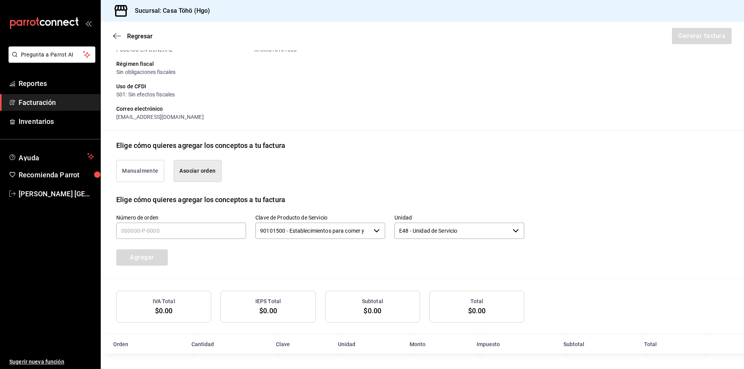
scroll to position [94, 0]
click at [143, 229] on input "text" at bounding box center [181, 231] width 130 height 16
type input "120925-p-0013"
click at [143, 261] on button "Agregar" at bounding box center [142, 257] width 52 height 16
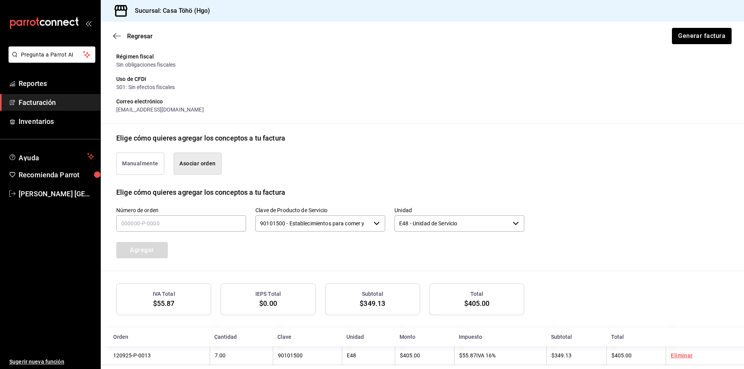
scroll to position [113, 0]
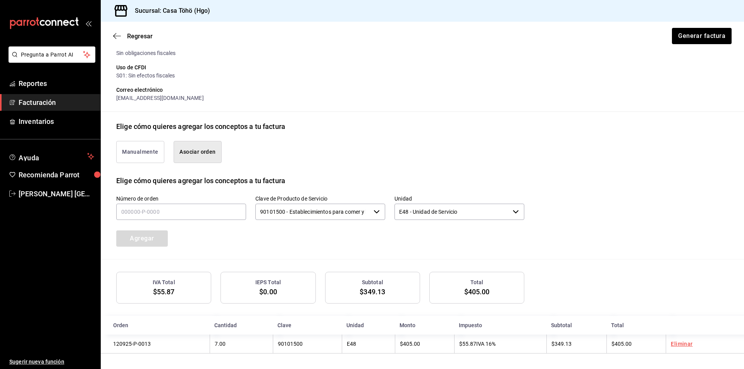
click at [572, 245] on div "Número de orden Clave de Producto de Servicio 90101500 - Establecimientos para …" at bounding box center [422, 222] width 612 height 73
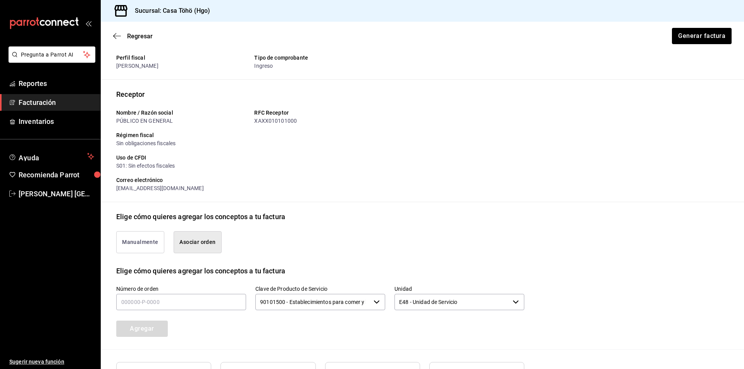
scroll to position [0, 0]
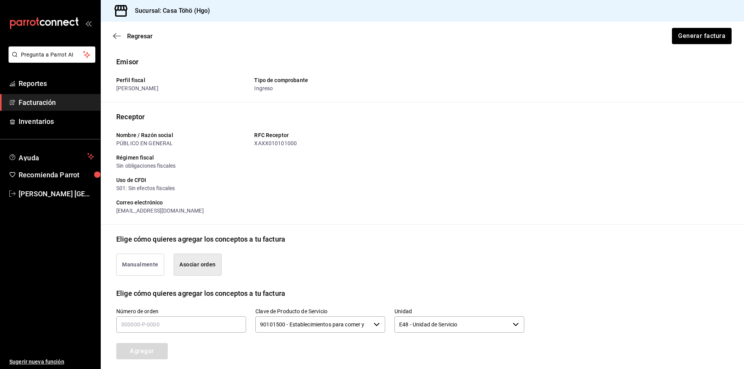
click at [374, 217] on div "Receptor Nombre / Razón social PÚBLICO EN GENERAL RFC Receptor XAXX010101000 Ré…" at bounding box center [422, 168] width 612 height 113
click at [681, 40] on button "Generar factura" at bounding box center [701, 36] width 60 height 16
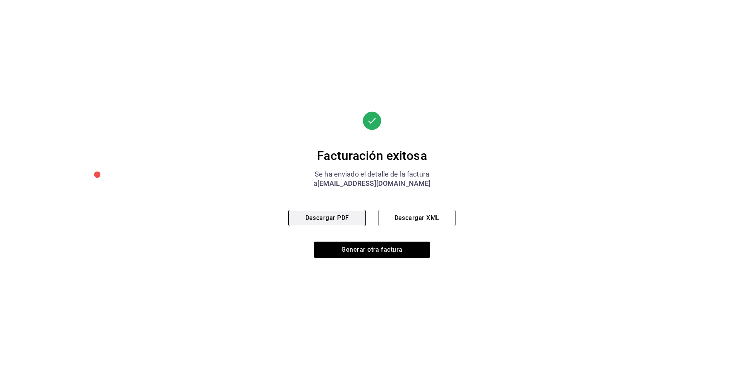
click at [316, 215] on button "Descargar PDF" at bounding box center [326, 218] width 77 height 16
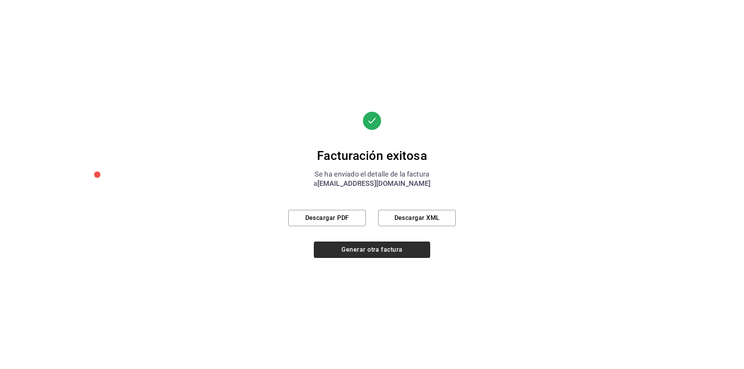
click at [349, 253] on button "Generar otra factura" at bounding box center [372, 250] width 116 height 16
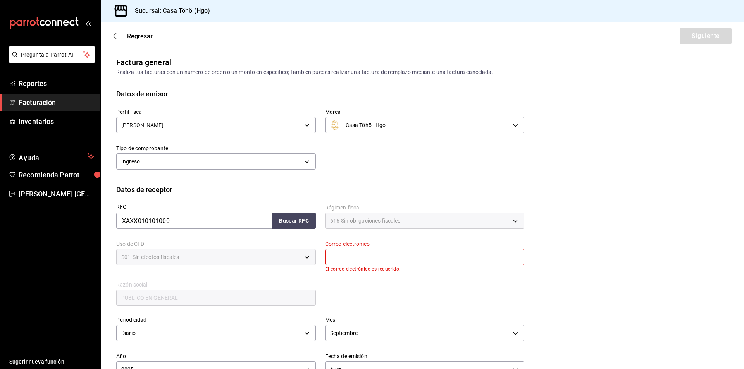
click at [226, 184] on div "Perfil fiscal [PERSON_NAME] 3714fea9-f59b-4145-9474-cc315d4ea63f Marca Casa Töh…" at bounding box center [422, 141] width 612 height 85
click at [217, 220] on input "XAXX010101000" at bounding box center [194, 221] width 156 height 16
drag, startPoint x: 204, startPoint y: 223, endPoint x: 68, endPoint y: 225, distance: 136.0
click at [68, 225] on div "Pregunta a Parrot AI Reportes Facturación Inventarios Ayuda Recomienda Parrot […" at bounding box center [372, 184] width 744 height 369
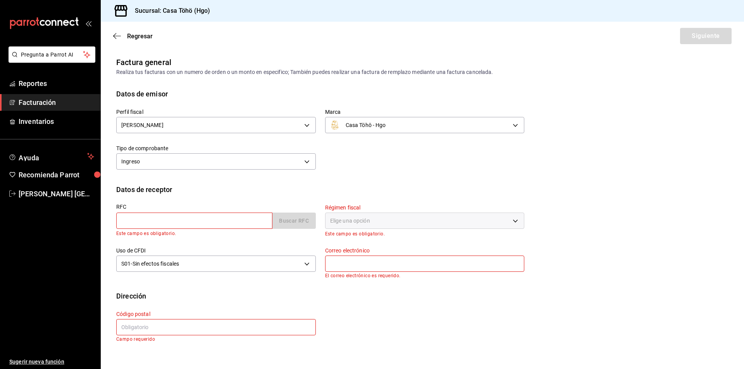
click at [235, 223] on input "text" at bounding box center [194, 221] width 156 height 16
type input "CUCJ850124UT8"
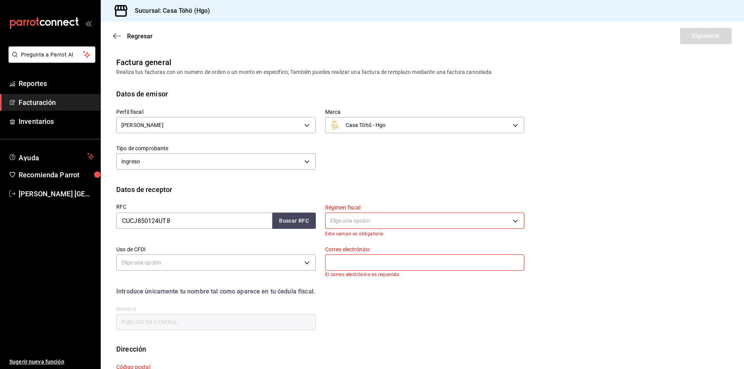
click at [362, 223] on body "Pregunta a Parrot AI Reportes Facturación Inventarios Ayuda Recomienda Parrot […" at bounding box center [372, 184] width 744 height 369
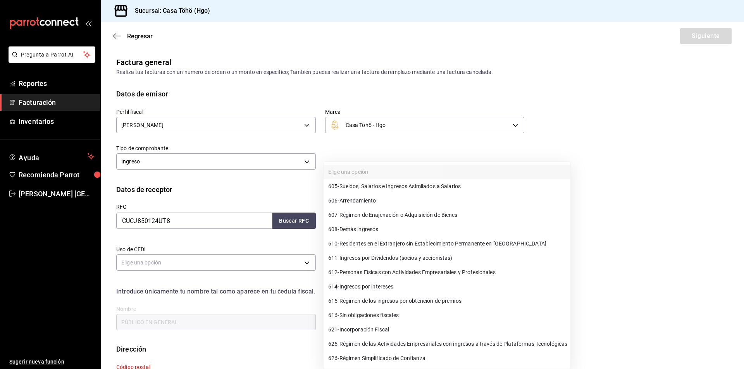
click at [436, 274] on span "612 - Personas Físicas con Actividades Empresariales y Profesionales" at bounding box center [411, 272] width 167 height 8
type input "612"
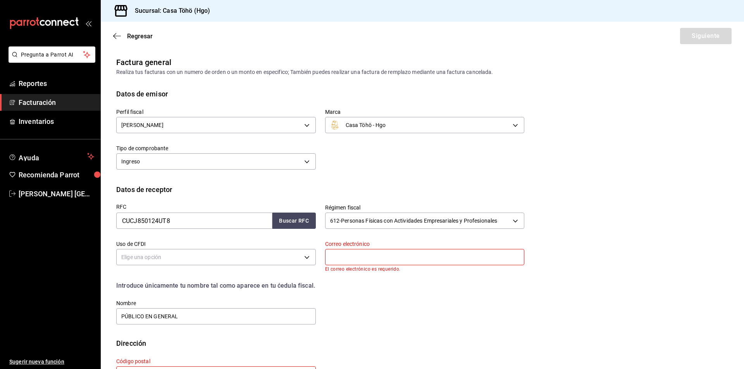
click at [382, 286] on div "Introduce únicamente tu nombre tal como aparece en tu ćedula fiscal." at bounding box center [320, 285] width 408 height 9
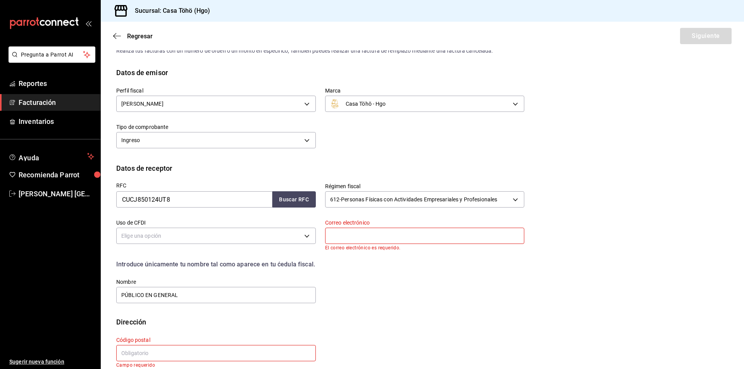
scroll to position [33, 0]
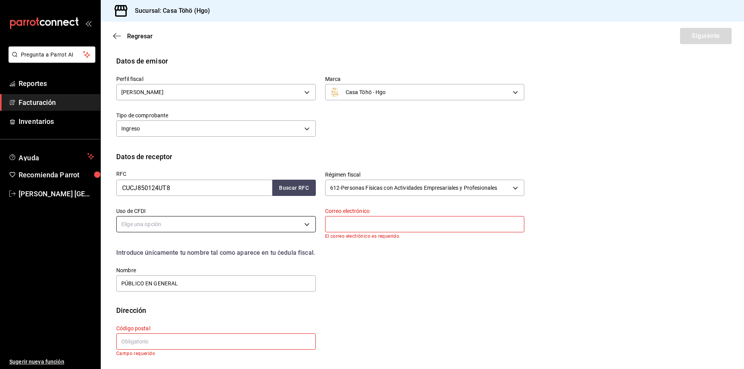
click at [206, 220] on body "Pregunta a Parrot AI Reportes Facturación Inventarios Ayuda Recomienda Parrot […" at bounding box center [372, 184] width 744 height 369
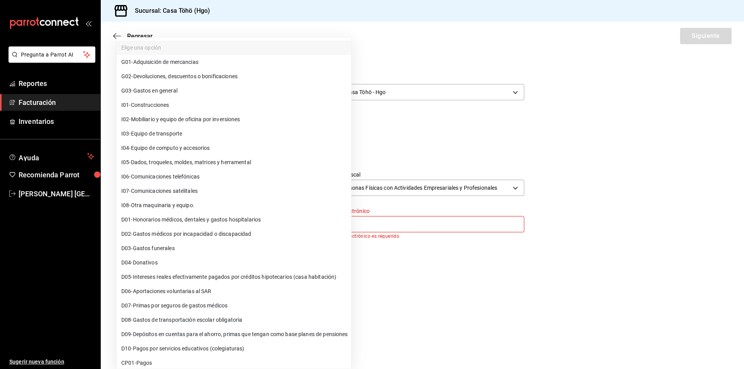
click at [147, 87] on span "G03 - Gastos en general" at bounding box center [149, 91] width 56 height 8
type input "G03"
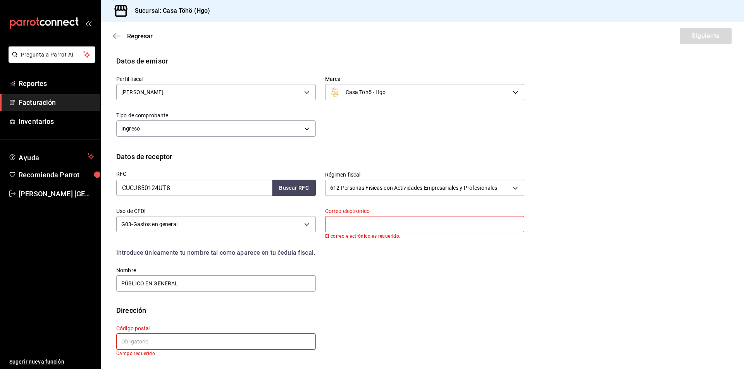
click at [377, 278] on div "RFC CUCJ850124UT8 Buscar RFC Régimen fiscal 612 - Personas Físicas con Activida…" at bounding box center [315, 227] width 417 height 131
click at [345, 228] on input "text" at bounding box center [424, 224] width 199 height 16
type input "[EMAIL_ADDRESS][DOMAIN_NAME]"
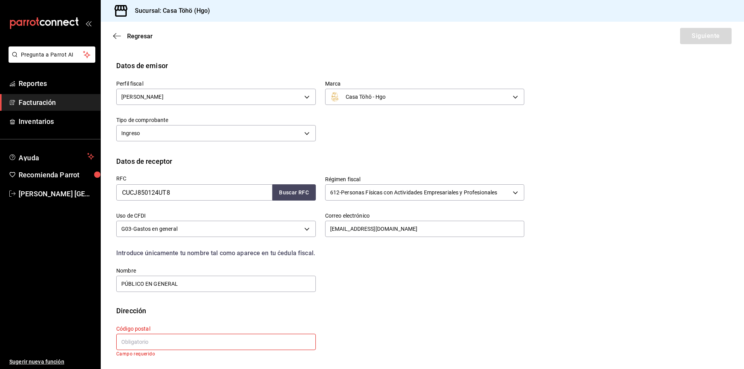
click at [365, 274] on div "RFC CUCJ850124UT8 Buscar RFC Régimen fiscal 612 - Personas Físicas con Activida…" at bounding box center [315, 230] width 417 height 127
click at [180, 342] on input "text" at bounding box center [215, 342] width 199 height 16
type input "55220"
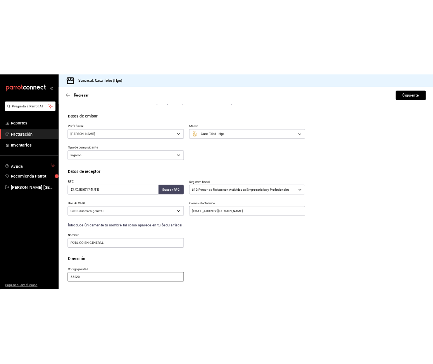
scroll to position [23, 0]
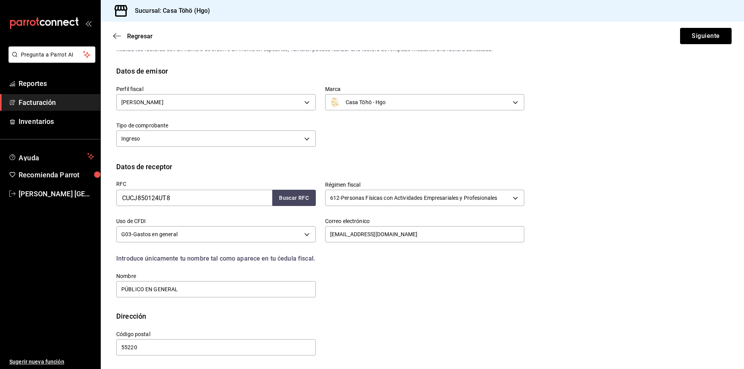
drag, startPoint x: 399, startPoint y: 313, endPoint x: 411, endPoint y: 313, distance: 12.0
click at [400, 313] on div "Dirección" at bounding box center [422, 316] width 612 height 10
click at [228, 268] on div "Nombre PÚBLICO EN GENERAL" at bounding box center [211, 280] width 209 height 35
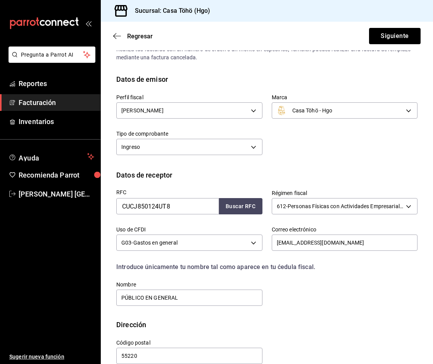
click at [302, 146] on div "Perfil fiscal [PERSON_NAME] 3714fea9-f59b-4145-9474-cc315d4ea63f Marca Casa Töh…" at bounding box center [262, 120] width 310 height 73
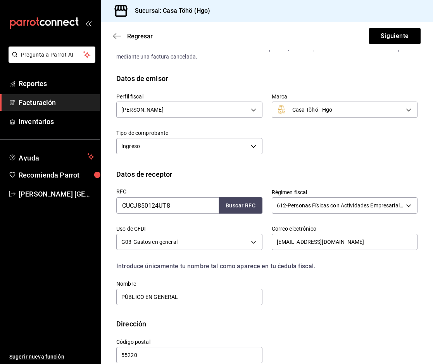
scroll to position [36, 0]
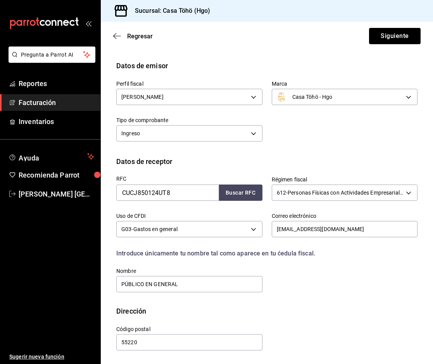
click at [316, 275] on div "RFC CUCJ850124UT8 Buscar RFC Régimen fiscal 612 - Personas Físicas con Activida…" at bounding box center [262, 230] width 310 height 127
drag, startPoint x: 203, startPoint y: 287, endPoint x: 50, endPoint y: 286, distance: 153.4
click at [50, 286] on div "Pregunta a Parrot AI Reportes Facturación Inventarios Ayuda Recomienda Parrot […" at bounding box center [216, 182] width 433 height 364
type input "[PERSON_NAME] DE [PERSON_NAME]"
click at [342, 299] on div "RFC CUCJ850124UT8 Buscar RFC Régimen fiscal 612 - Personas Físicas con Activida…" at bounding box center [266, 236] width 301 height 139
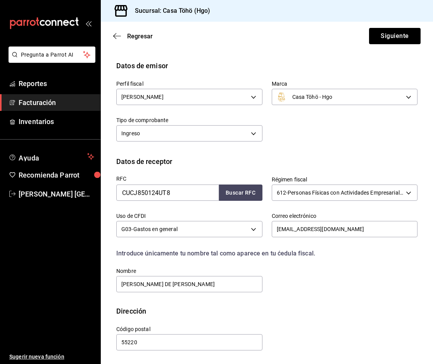
click at [318, 298] on div "RFC CUCJ850124UT8 Buscar RFC Régimen fiscal 612 - Personas Físicas con Activida…" at bounding box center [266, 236] width 301 height 139
click at [385, 34] on button "Siguiente" at bounding box center [395, 36] width 52 height 16
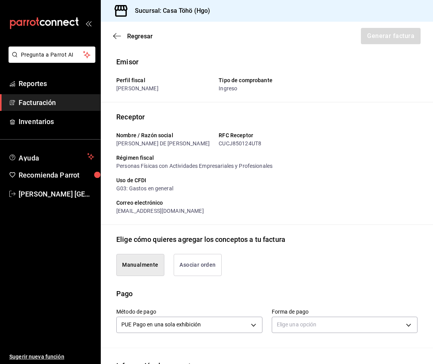
scroll to position [39, 0]
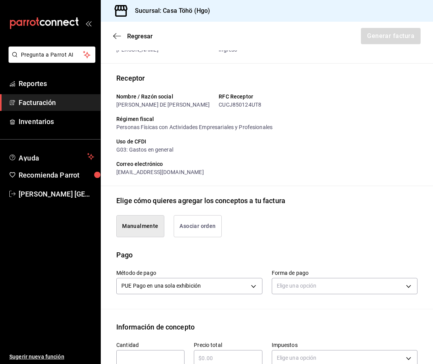
click at [207, 232] on button "Asociar orden" at bounding box center [198, 226] width 48 height 22
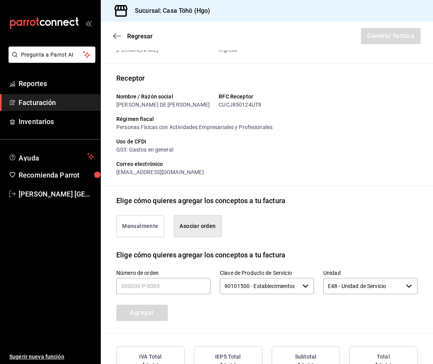
scroll to position [100, 0]
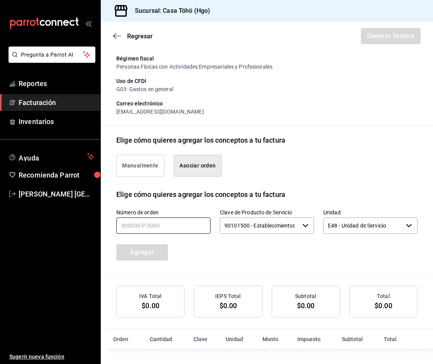
click at [168, 218] on input "text" at bounding box center [163, 225] width 94 height 16
type input "150925-p-0032"
click at [143, 249] on button "Agregar" at bounding box center [142, 252] width 52 height 16
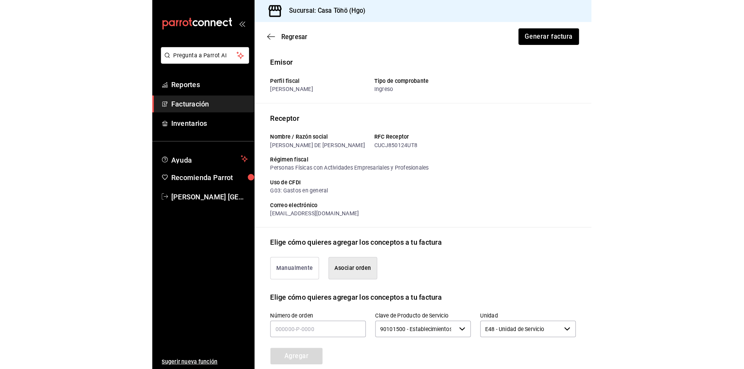
scroll to position [0, 0]
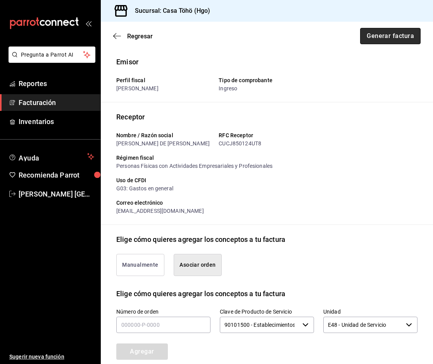
click at [371, 35] on button "Generar factura" at bounding box center [390, 36] width 60 height 16
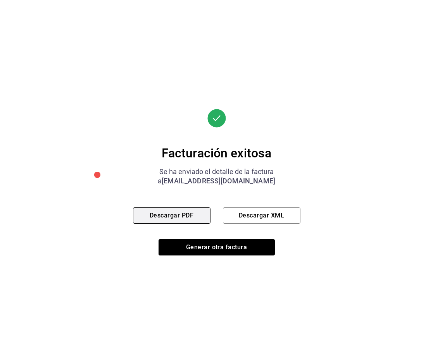
click at [186, 217] on button "Descargar PDF" at bounding box center [171, 215] width 77 height 16
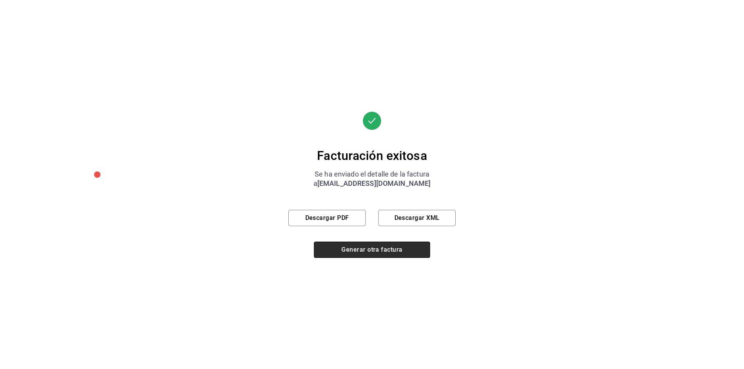
click at [366, 252] on button "Generar otra factura" at bounding box center [372, 250] width 116 height 16
